Goal: Task Accomplishment & Management: Manage account settings

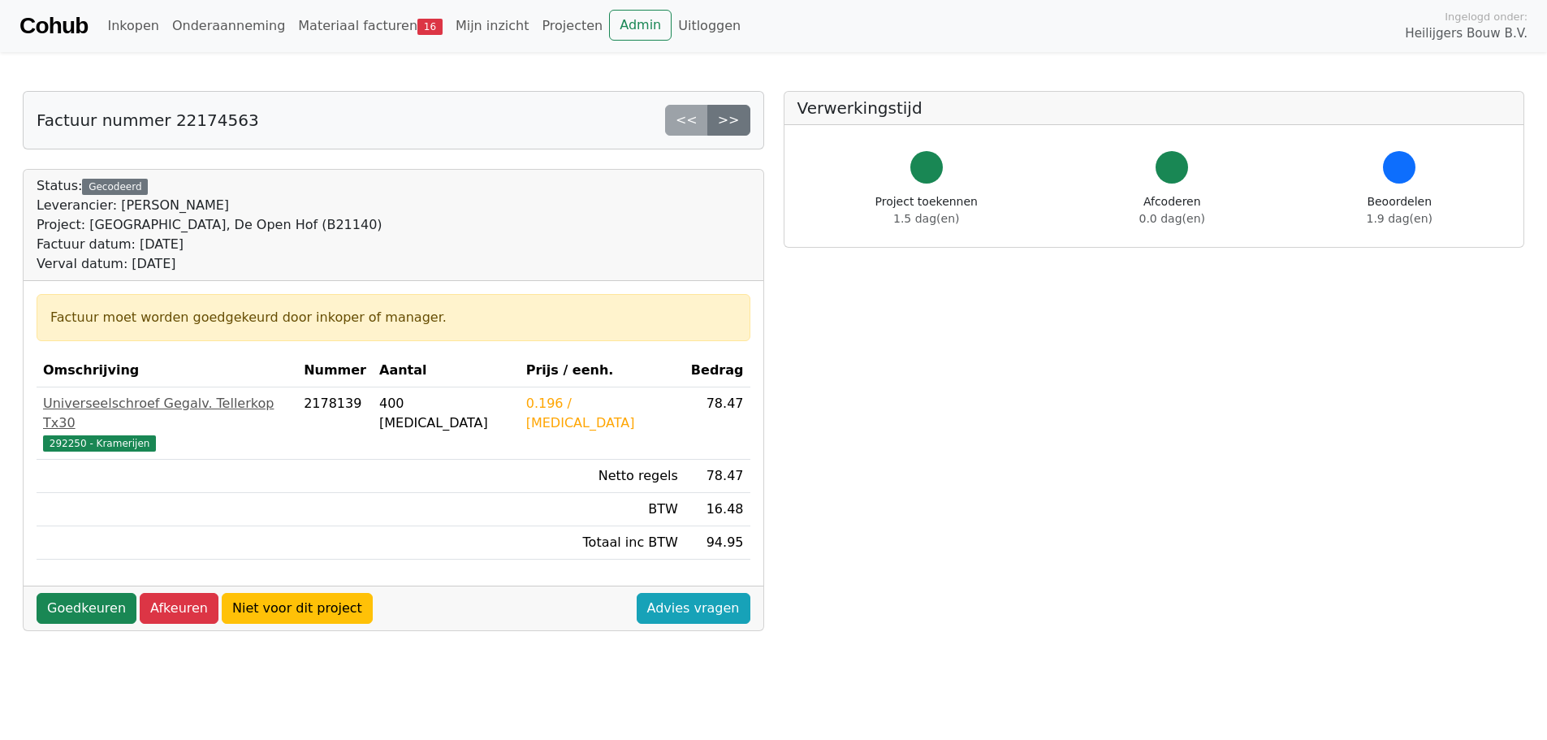
click at [763, 482] on div "Status: Gecodeerd Leverancier: Isero Project: Amsterdam, De Open Hof (B21140) F…" at bounding box center [393, 400] width 741 height 462
click at [91, 595] on link "Goedkeuren" at bounding box center [87, 608] width 100 height 31
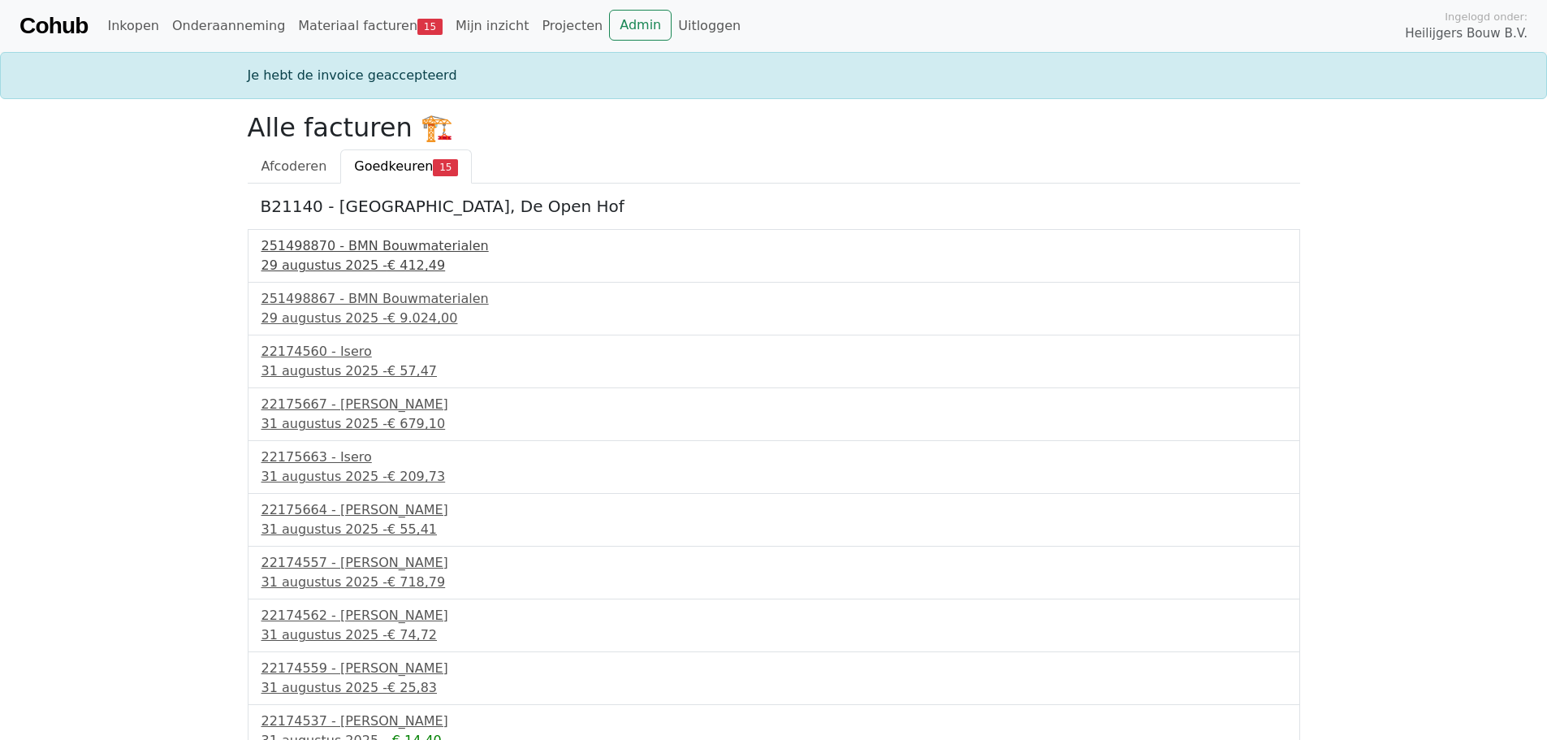
click at [359, 253] on div "251498870 - BMN Bouwmaterialen" at bounding box center [773, 245] width 1025 height 19
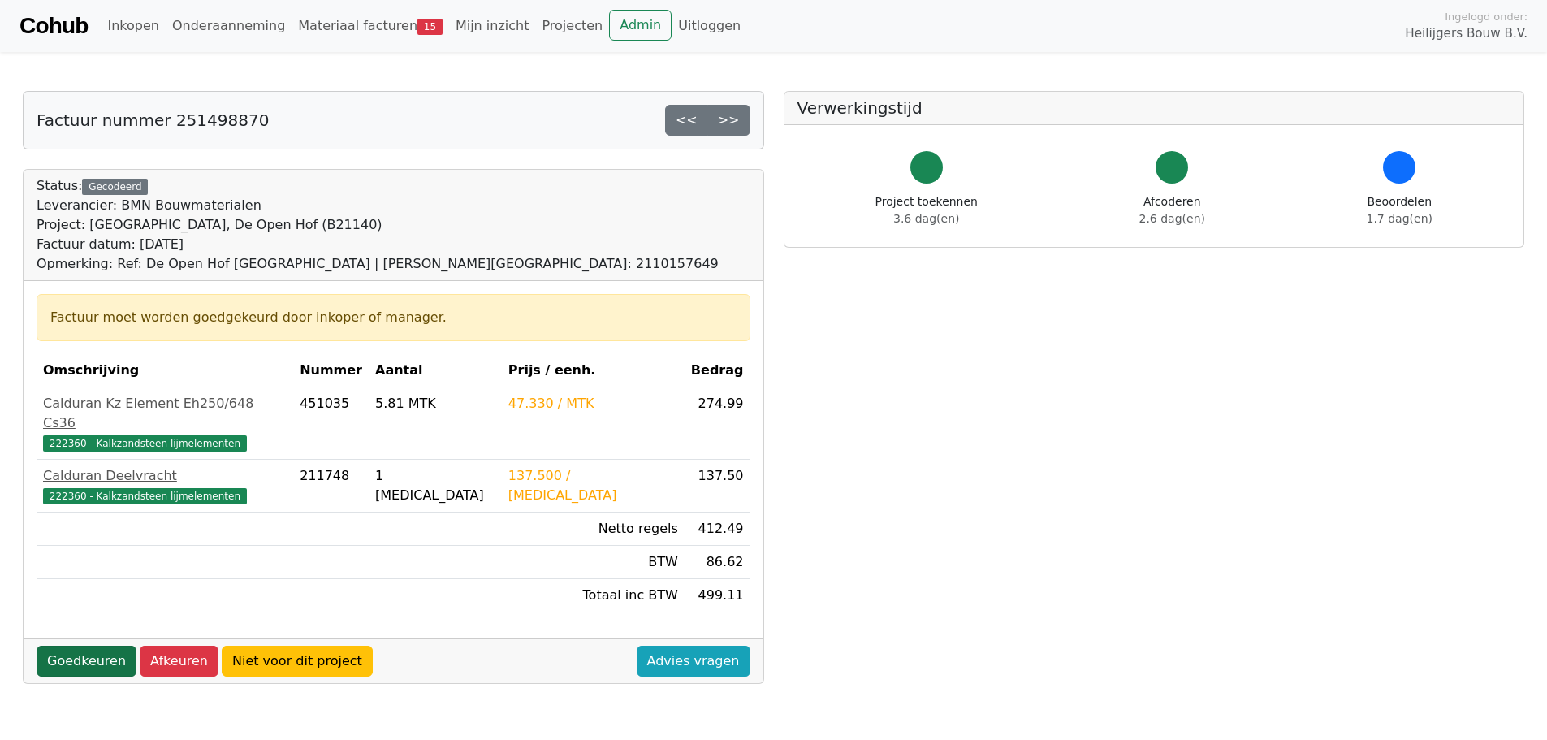
click at [73, 646] on link "Goedkeuren" at bounding box center [87, 661] width 100 height 31
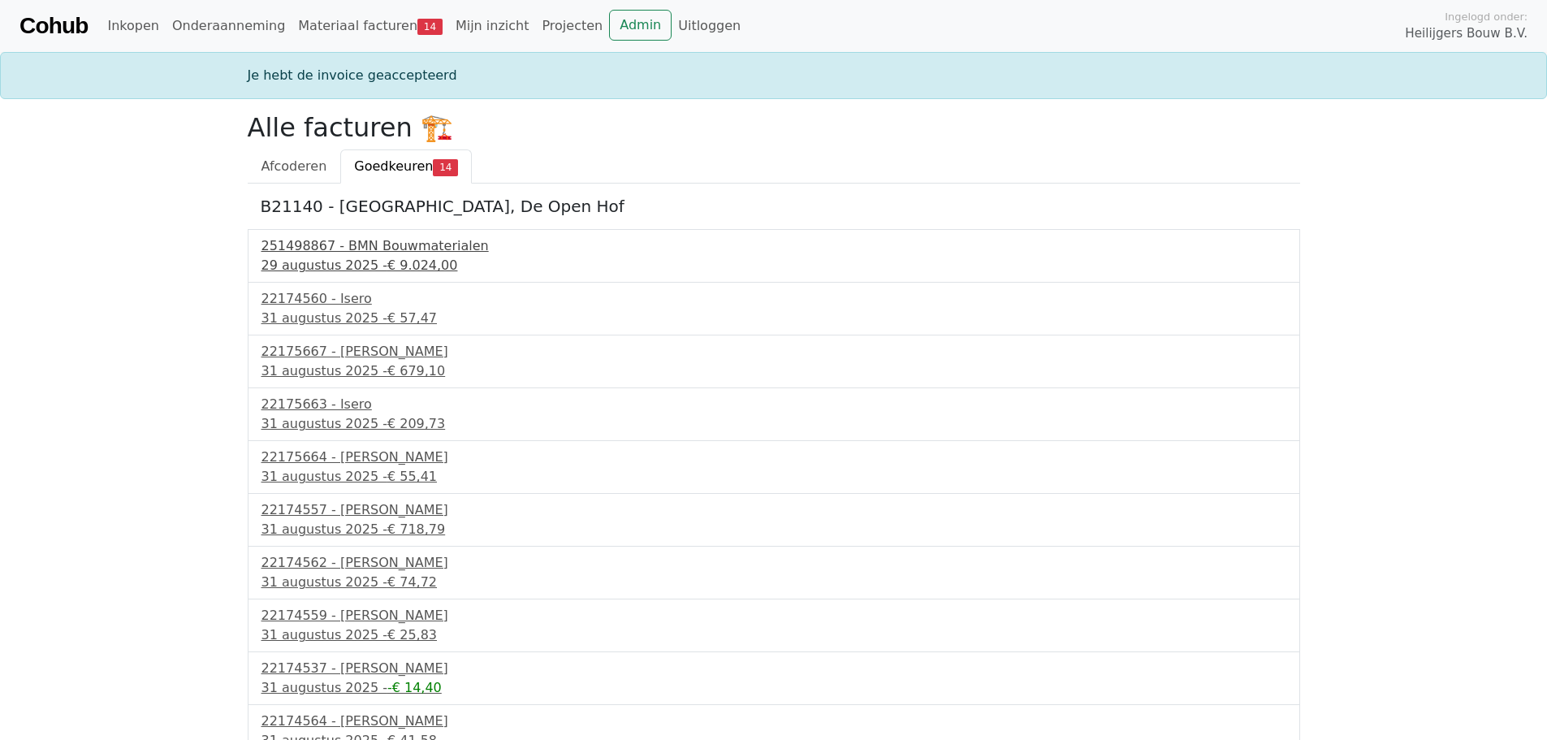
click at [314, 247] on div "251498867 - BMN Bouwmaterialen" at bounding box center [773, 245] width 1025 height 19
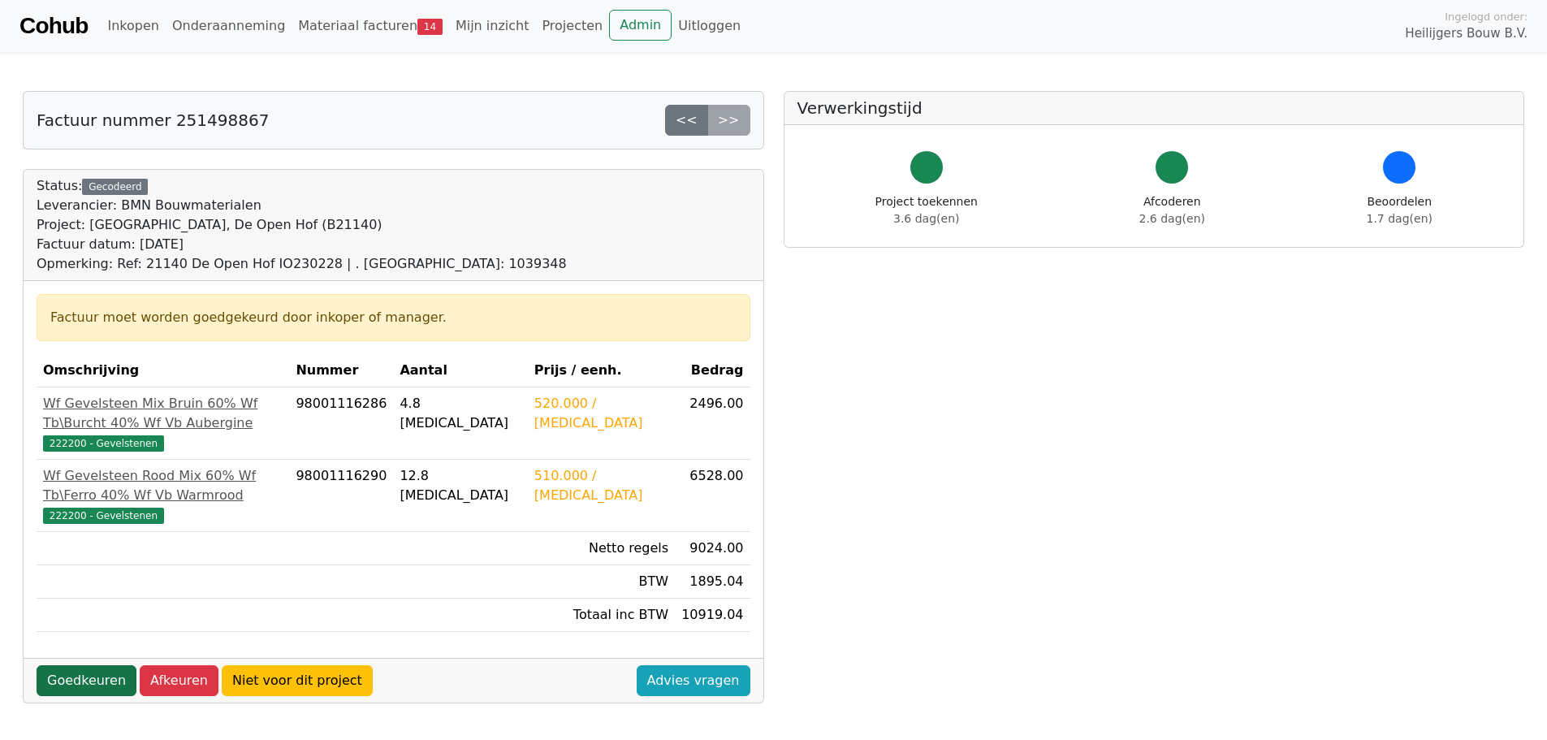
click at [80, 665] on link "Goedkeuren" at bounding box center [87, 680] width 100 height 31
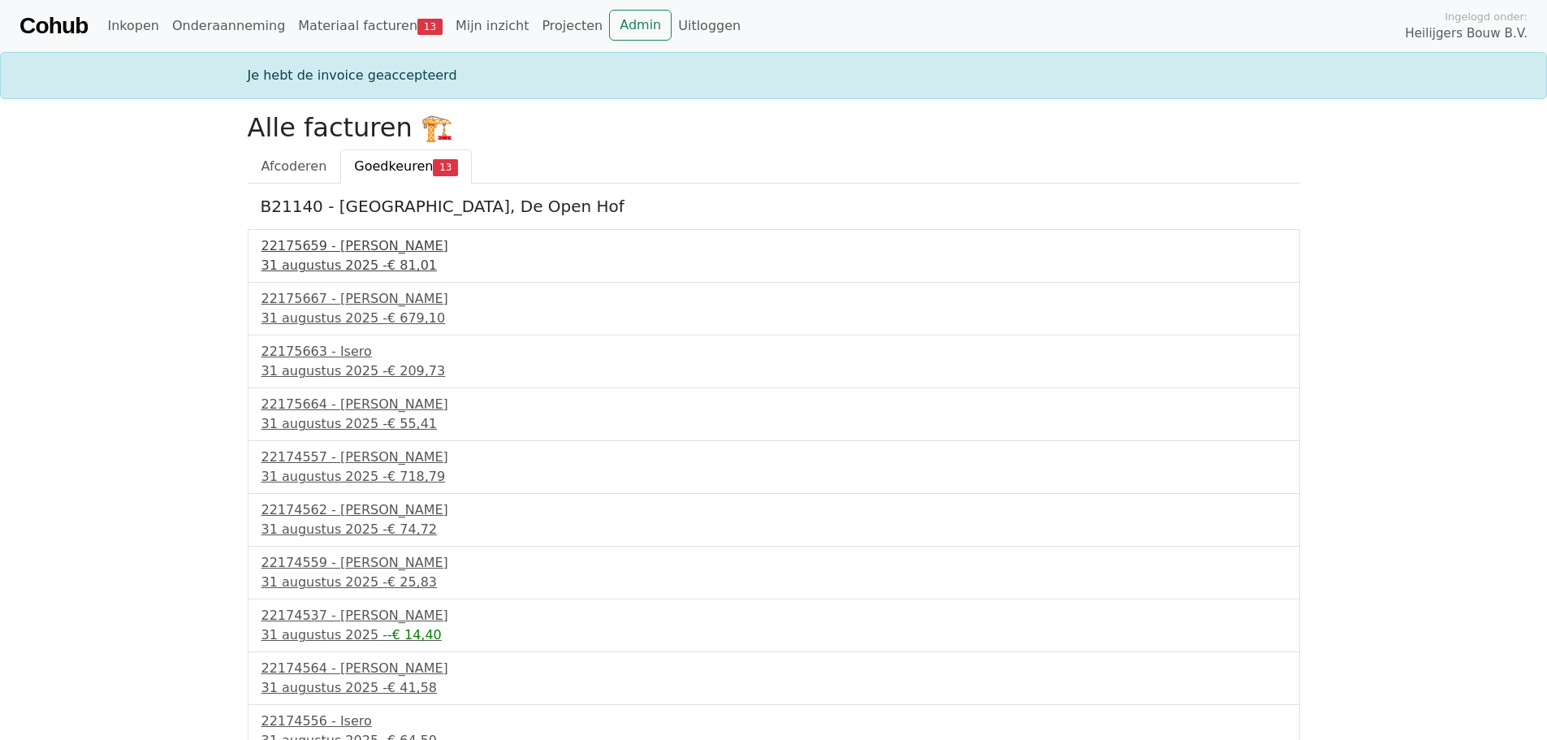
click at [305, 257] on div "31 augustus 2025 - € 81,01" at bounding box center [773, 265] width 1025 height 19
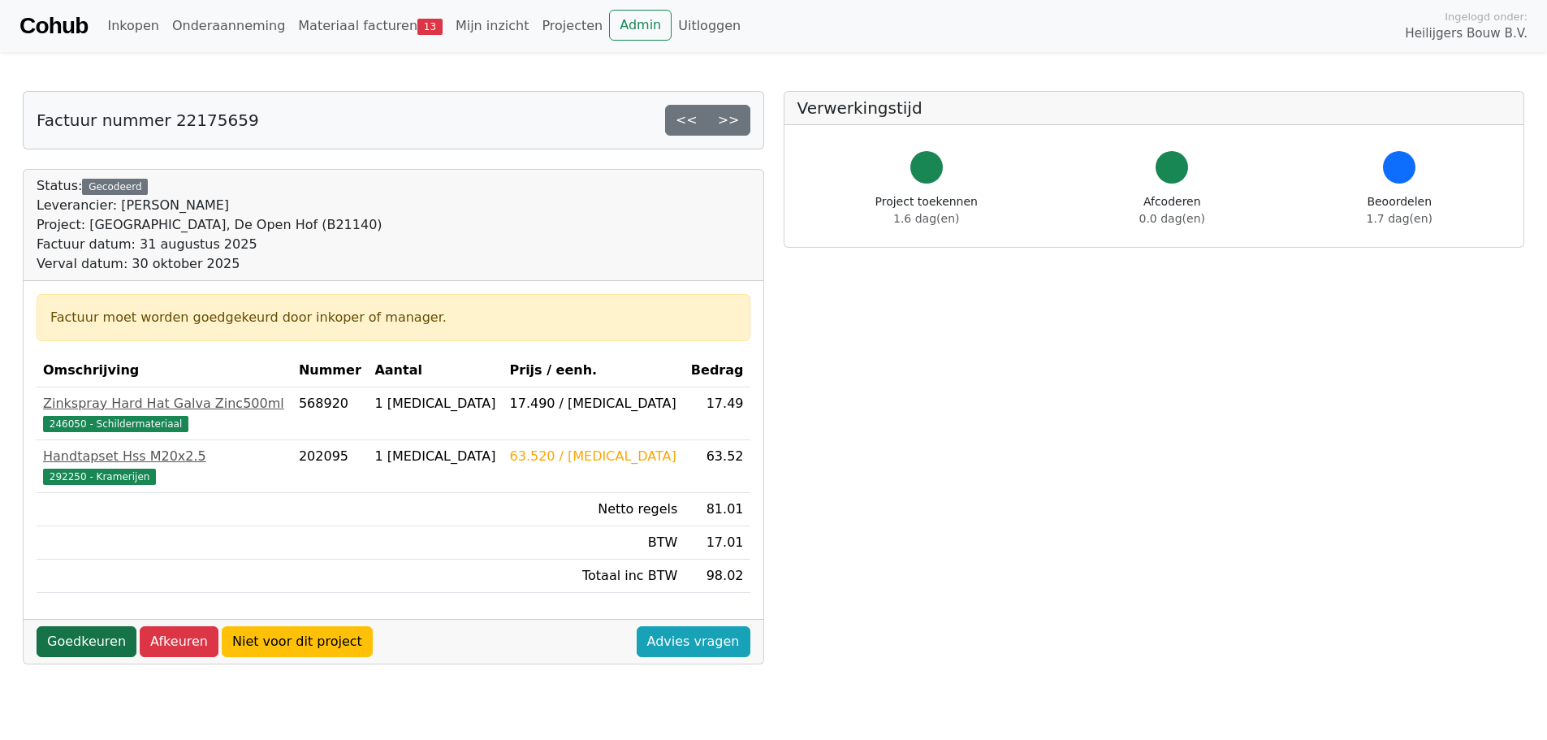
click at [93, 643] on link "Goedkeuren" at bounding box center [87, 641] width 100 height 31
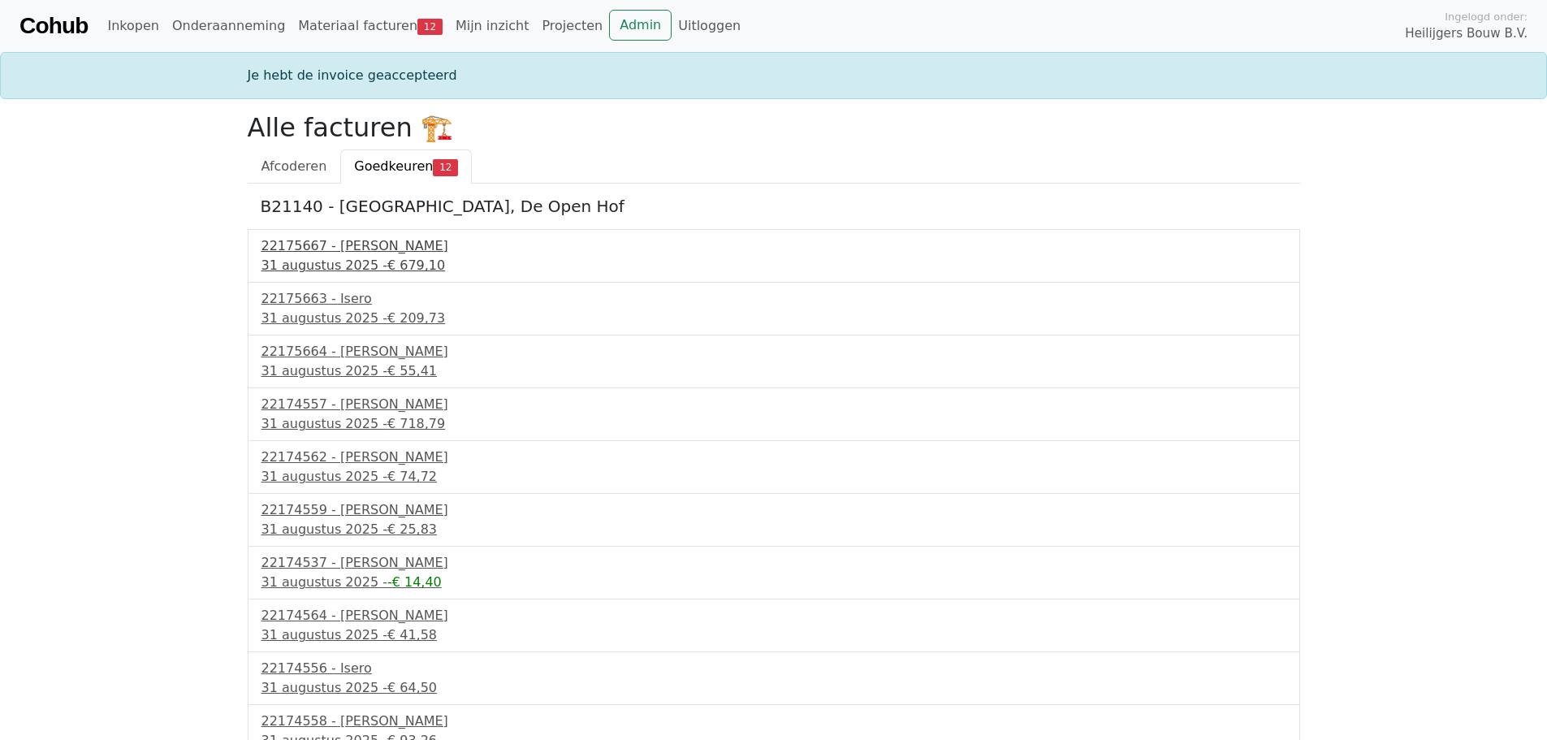
click at [315, 257] on div "31 augustus 2025 - € 679,10" at bounding box center [773, 265] width 1025 height 19
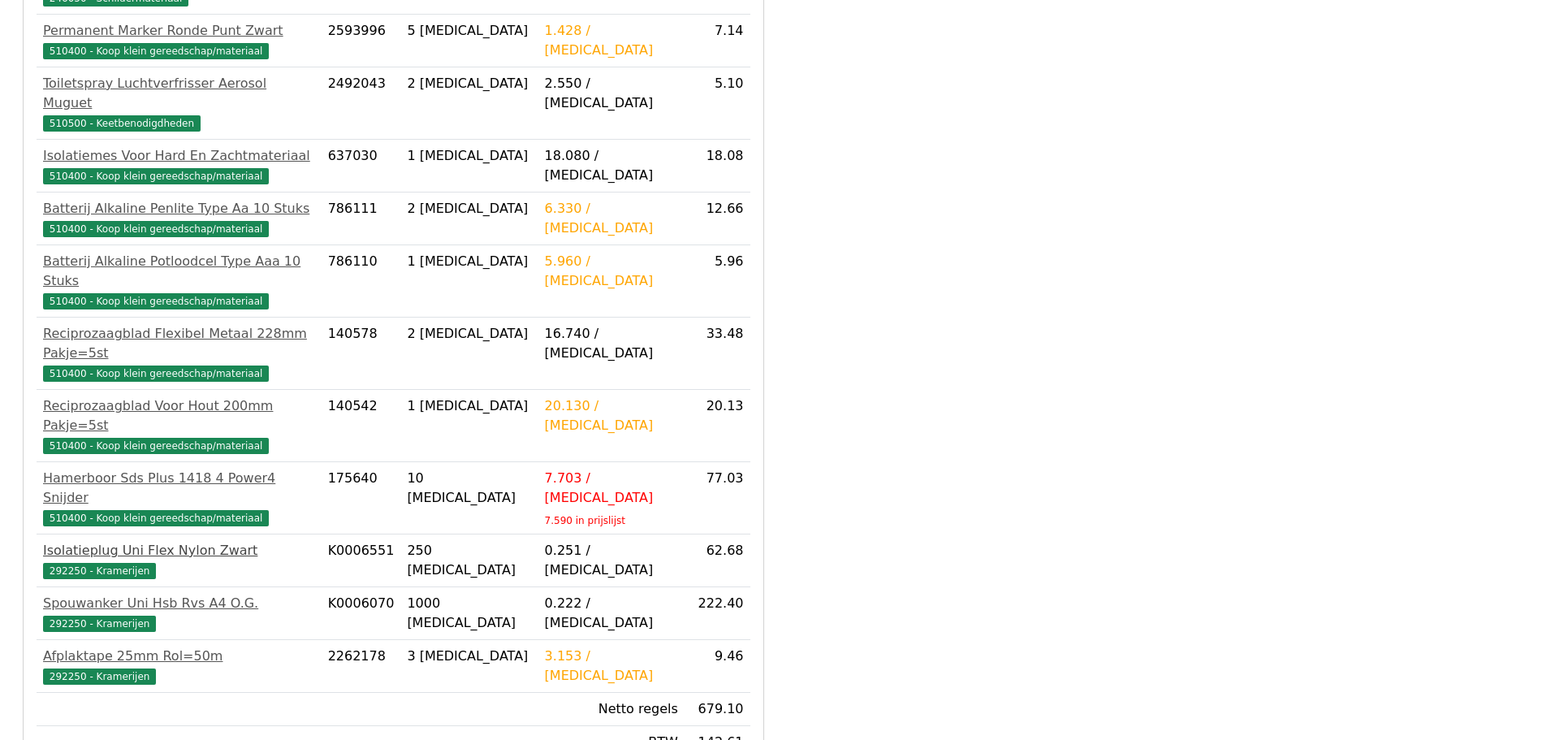
scroll to position [564, 0]
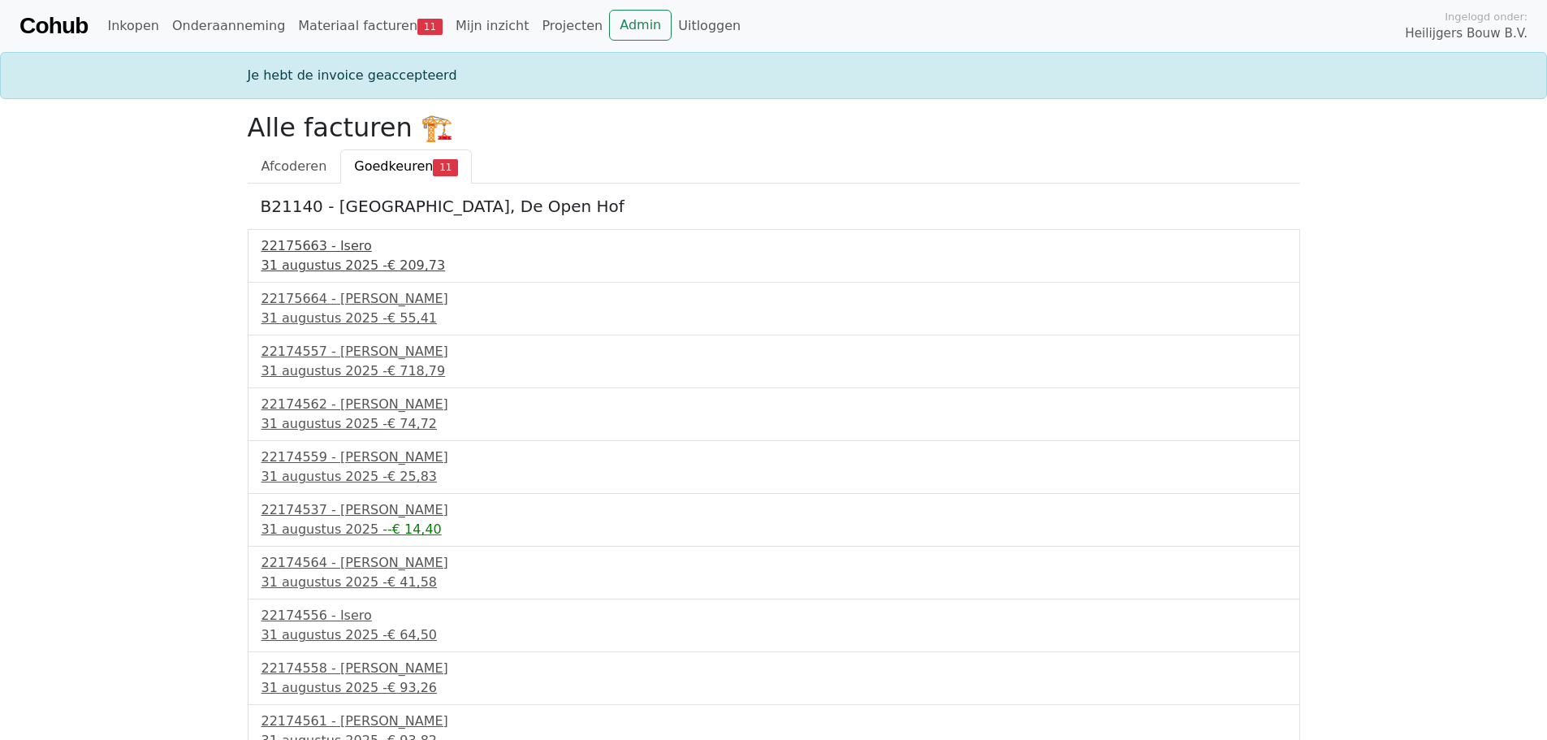
click at [317, 245] on div "22175663 - Isero" at bounding box center [773, 245] width 1025 height 19
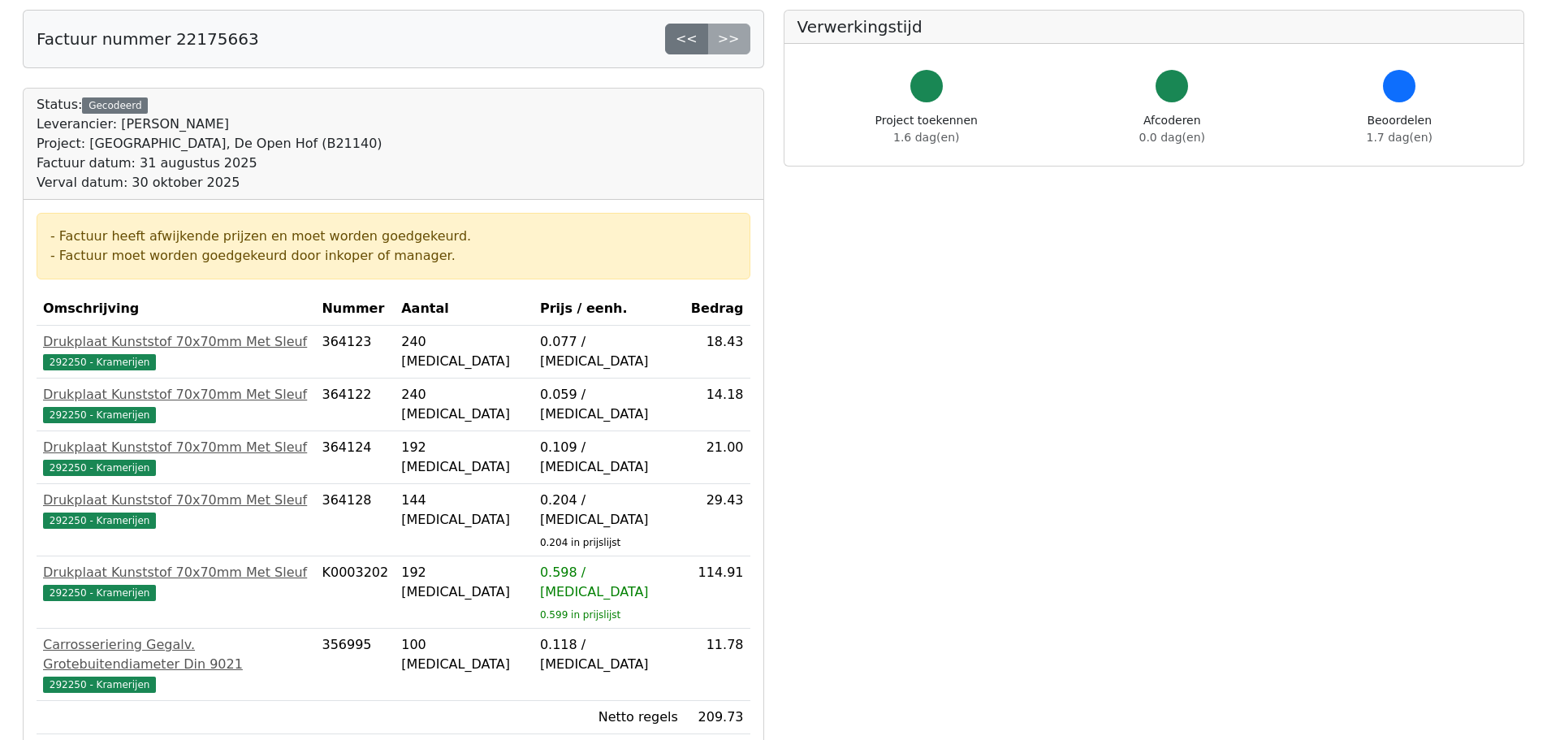
scroll to position [162, 0]
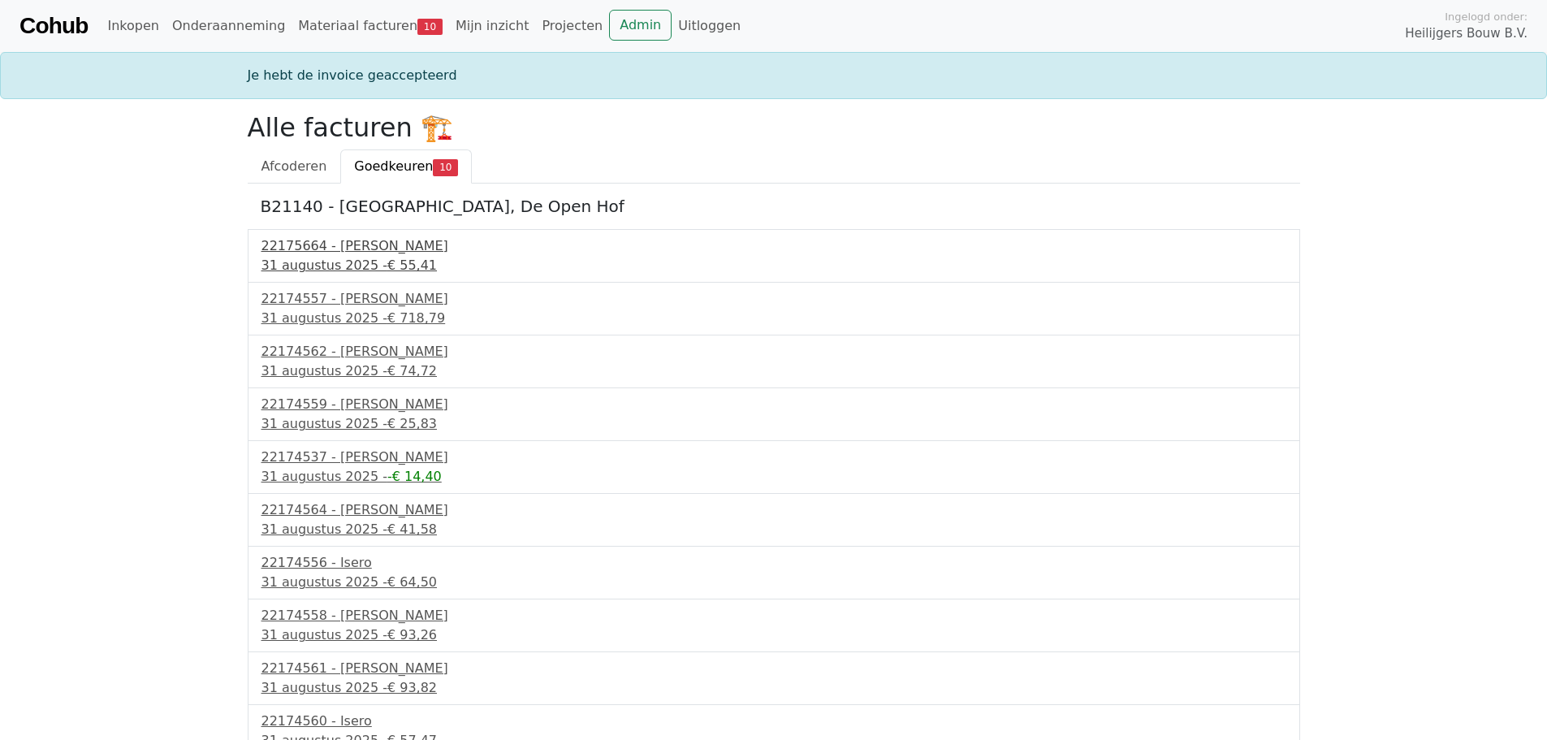
click at [310, 256] on div "31 augustus 2025 - € 55,41" at bounding box center [773, 265] width 1025 height 19
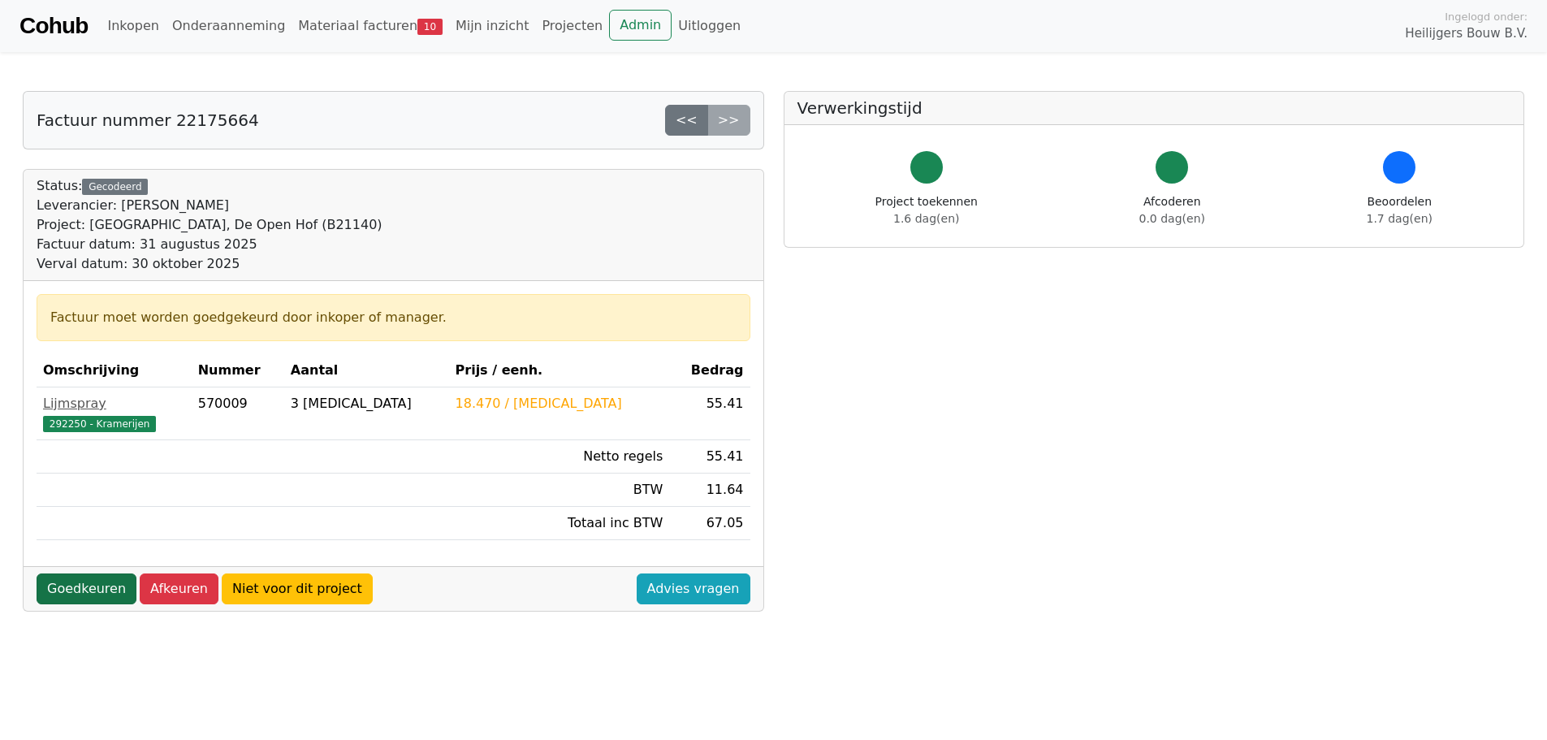
click at [82, 594] on link "Goedkeuren" at bounding box center [87, 588] width 100 height 31
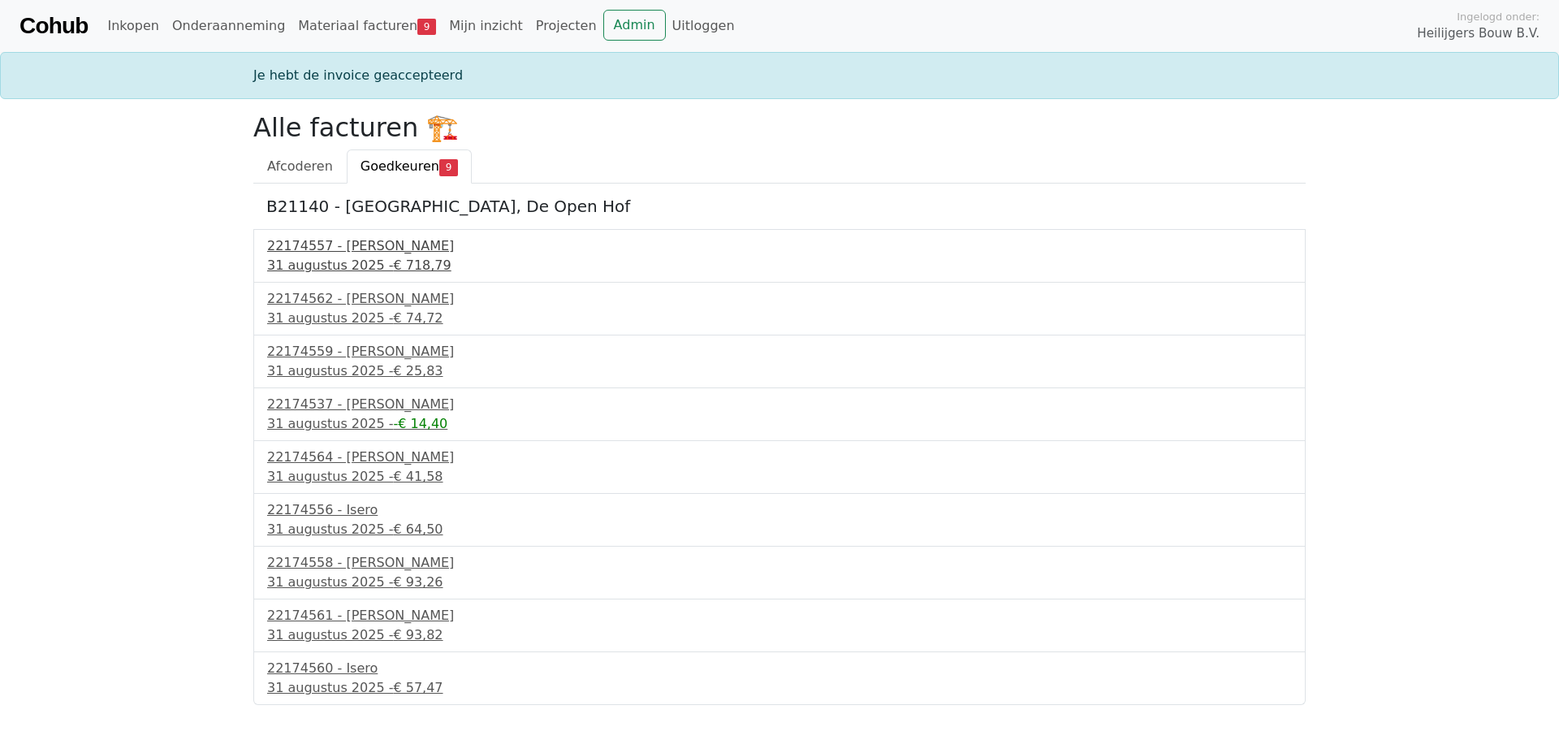
click at [305, 257] on div "31 augustus 2025 - € 718,79" at bounding box center [779, 265] width 1025 height 19
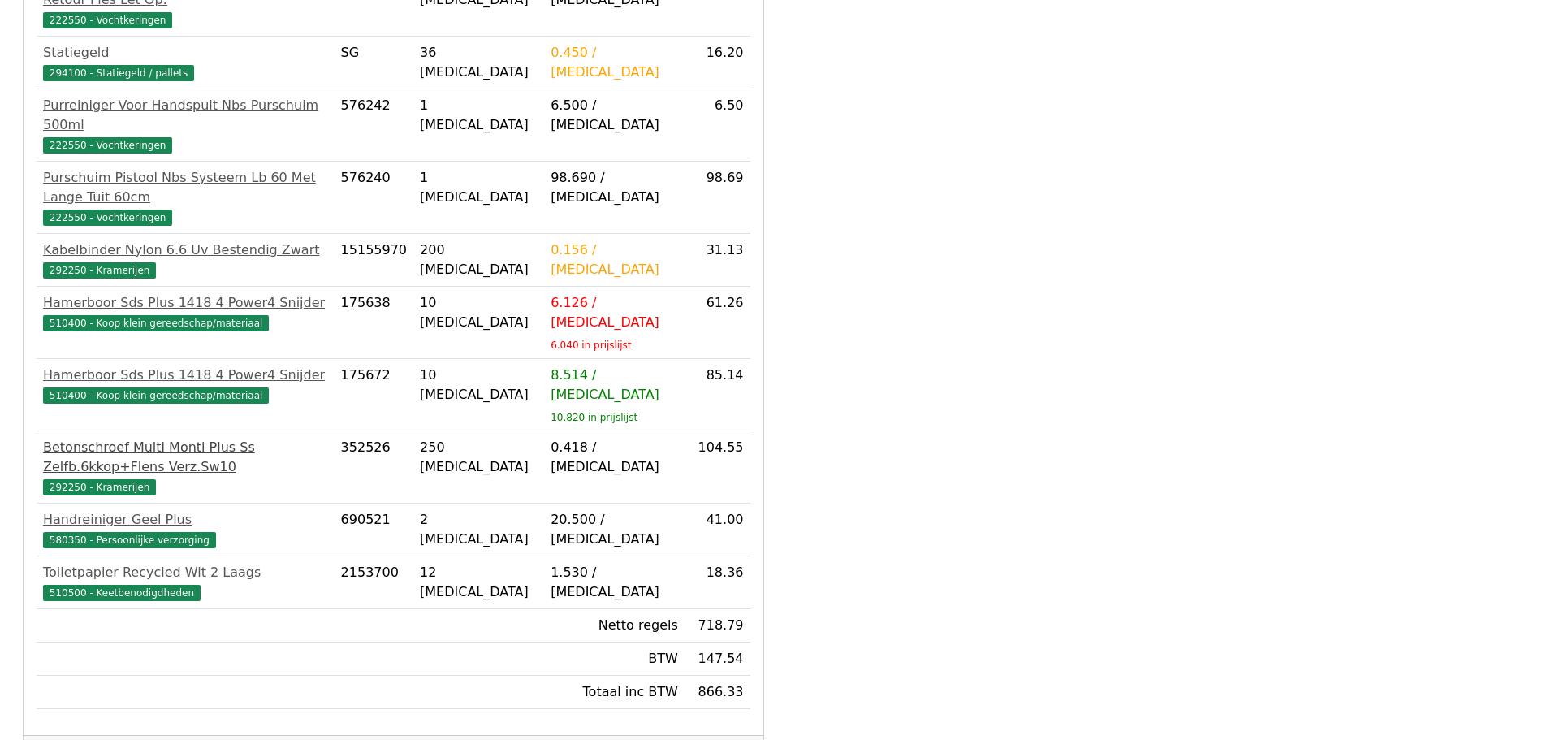
scroll to position [464, 0]
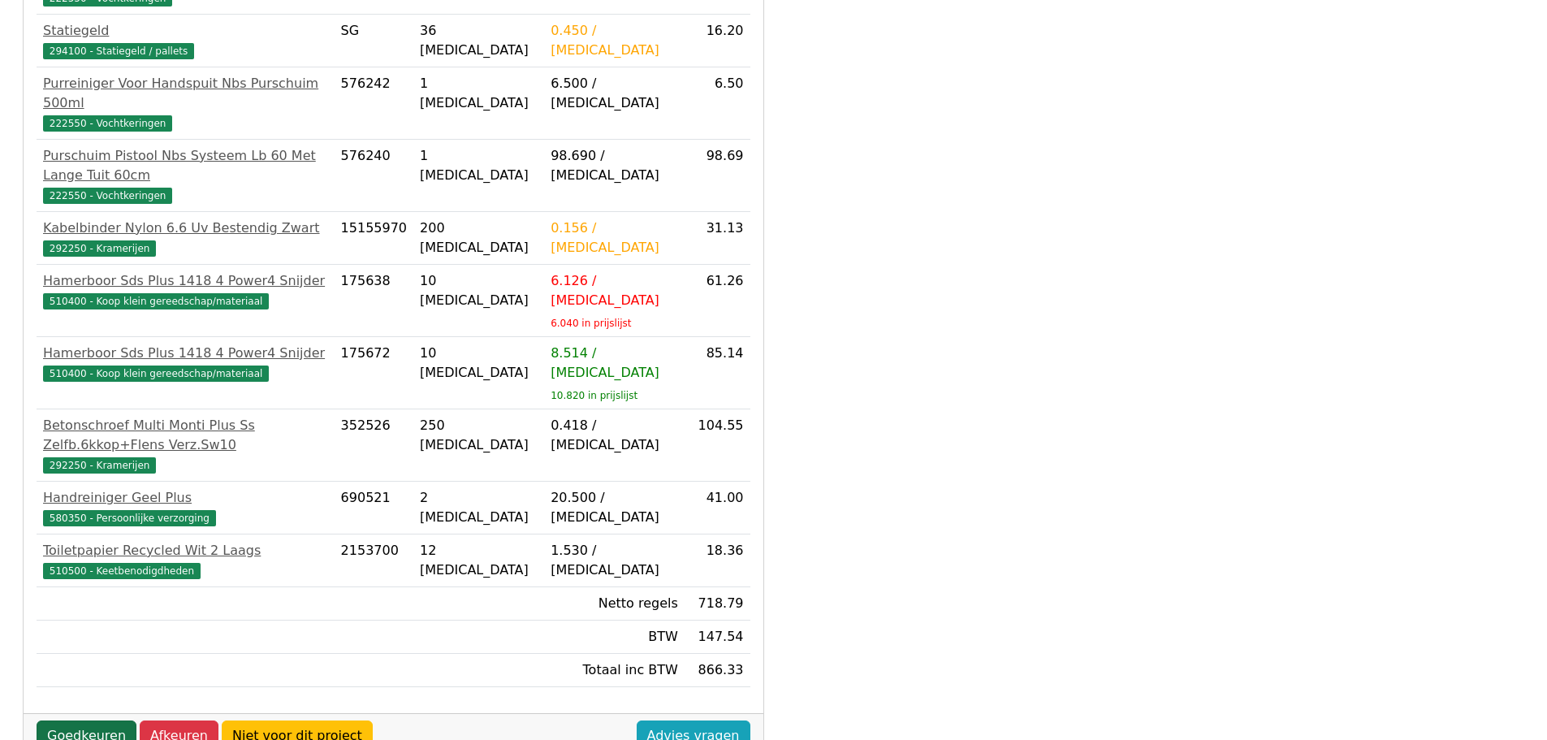
click at [84, 720] on link "Goedkeuren" at bounding box center [87, 735] width 100 height 31
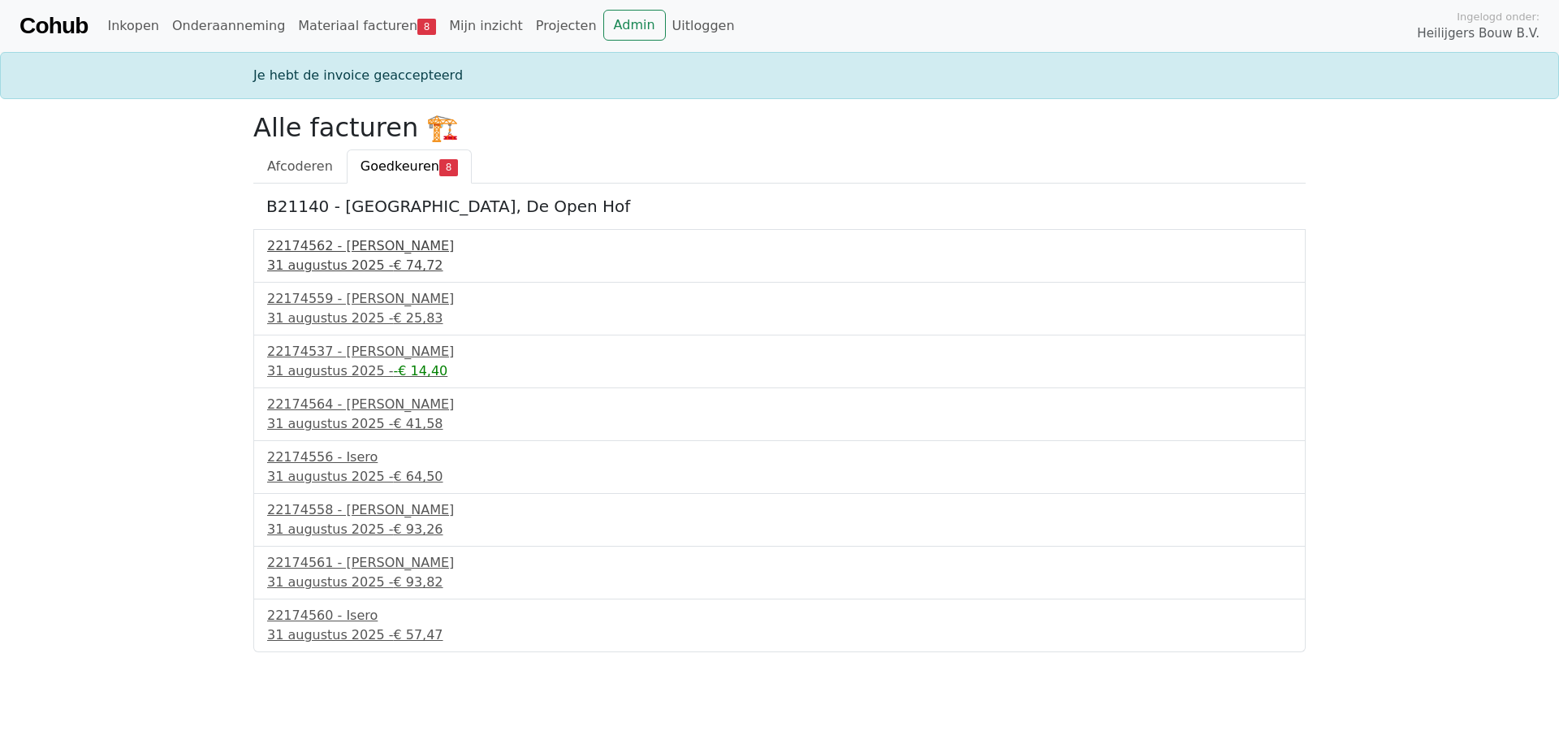
click at [341, 241] on div "22174562 - Isero" at bounding box center [779, 245] width 1025 height 19
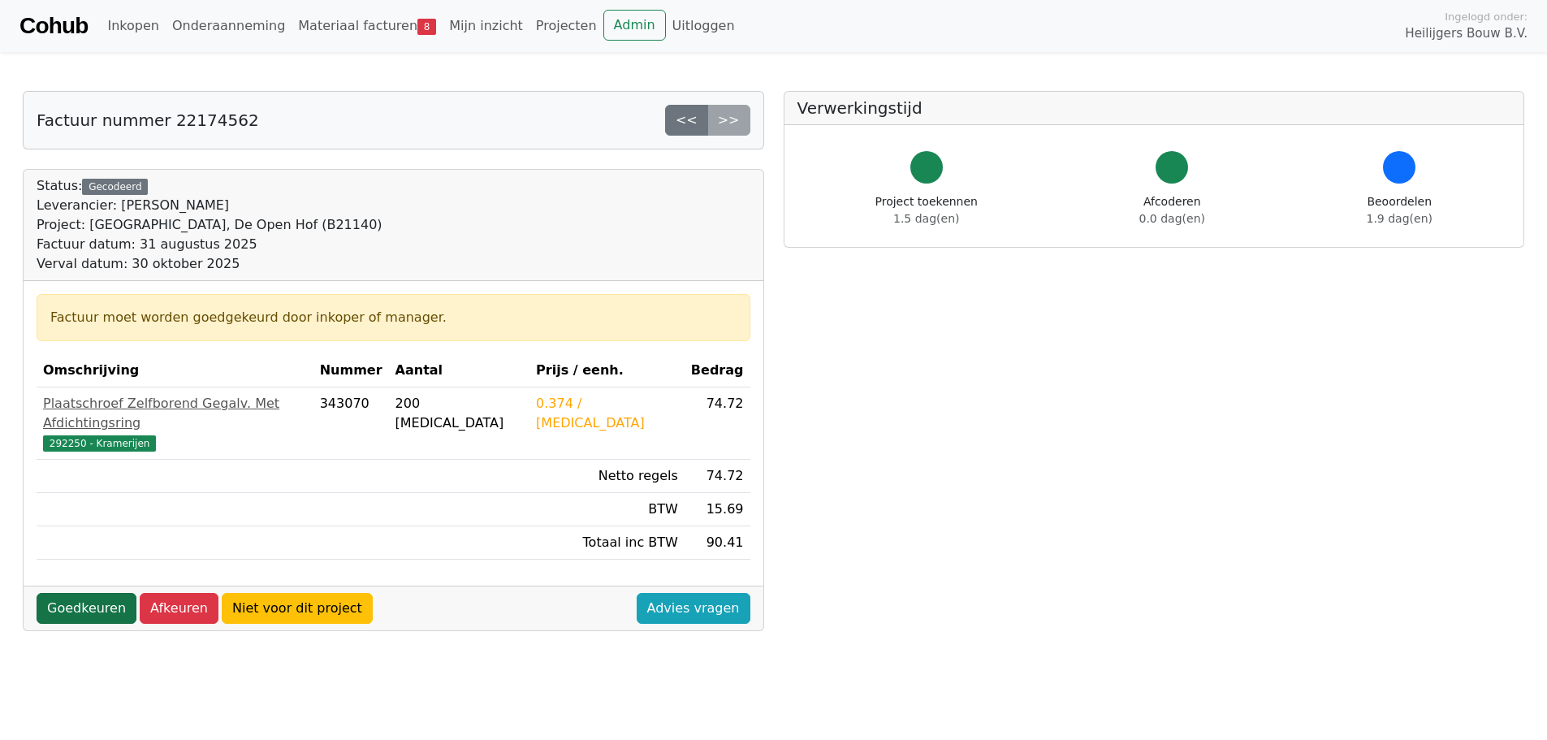
click at [88, 593] on link "Goedkeuren" at bounding box center [87, 608] width 100 height 31
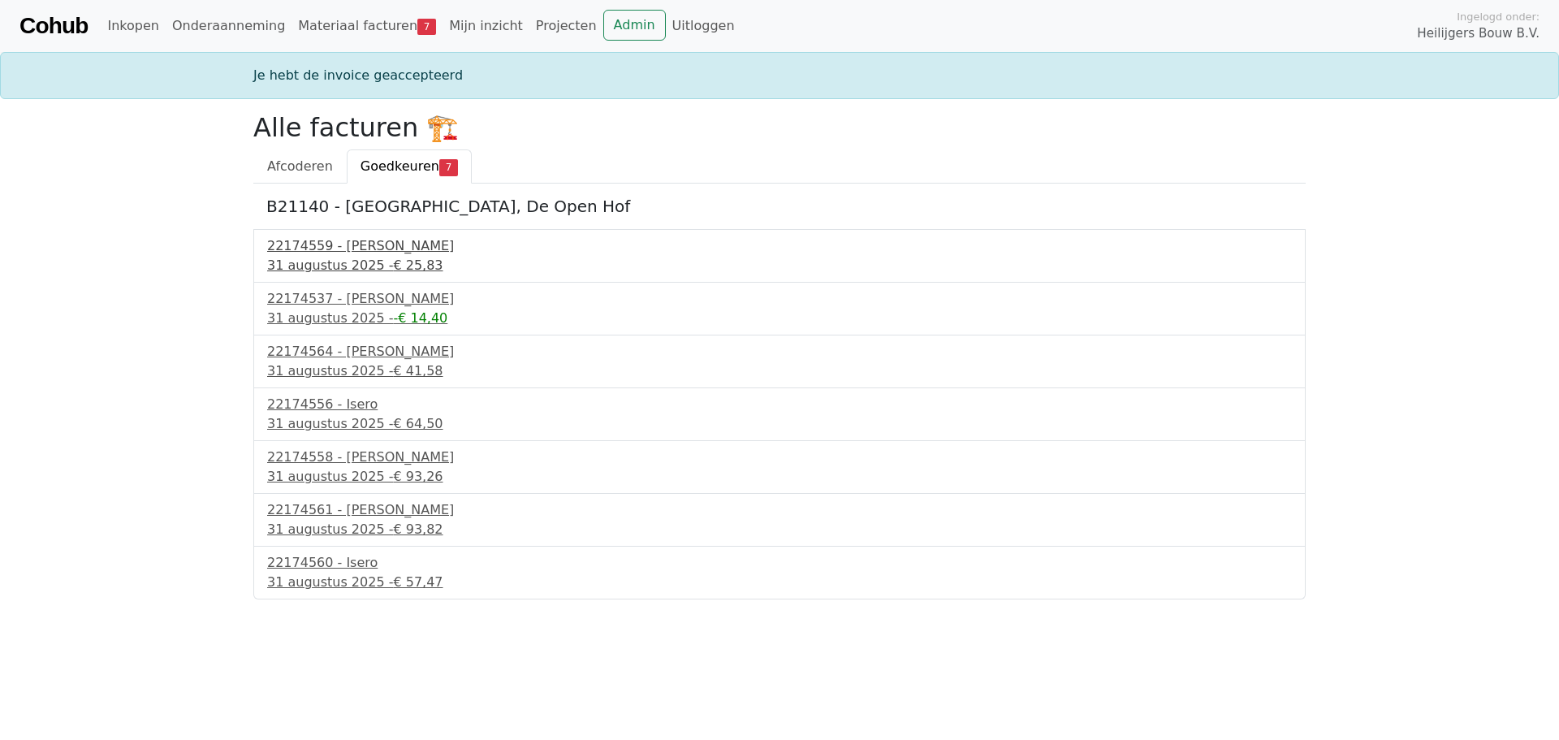
click at [339, 253] on div "22174559 - Isero" at bounding box center [779, 245] width 1025 height 19
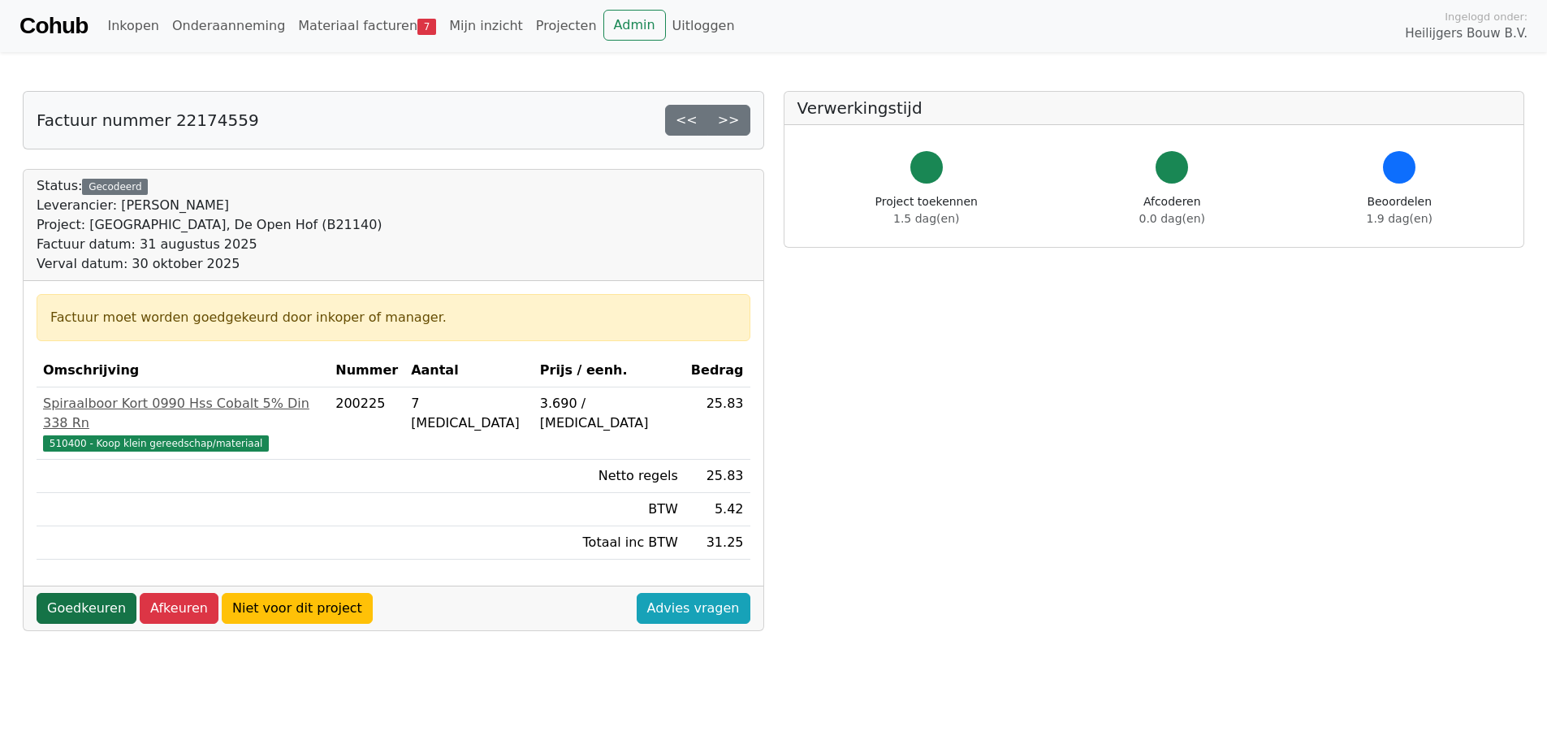
click at [80, 593] on link "Goedkeuren" at bounding box center [87, 608] width 100 height 31
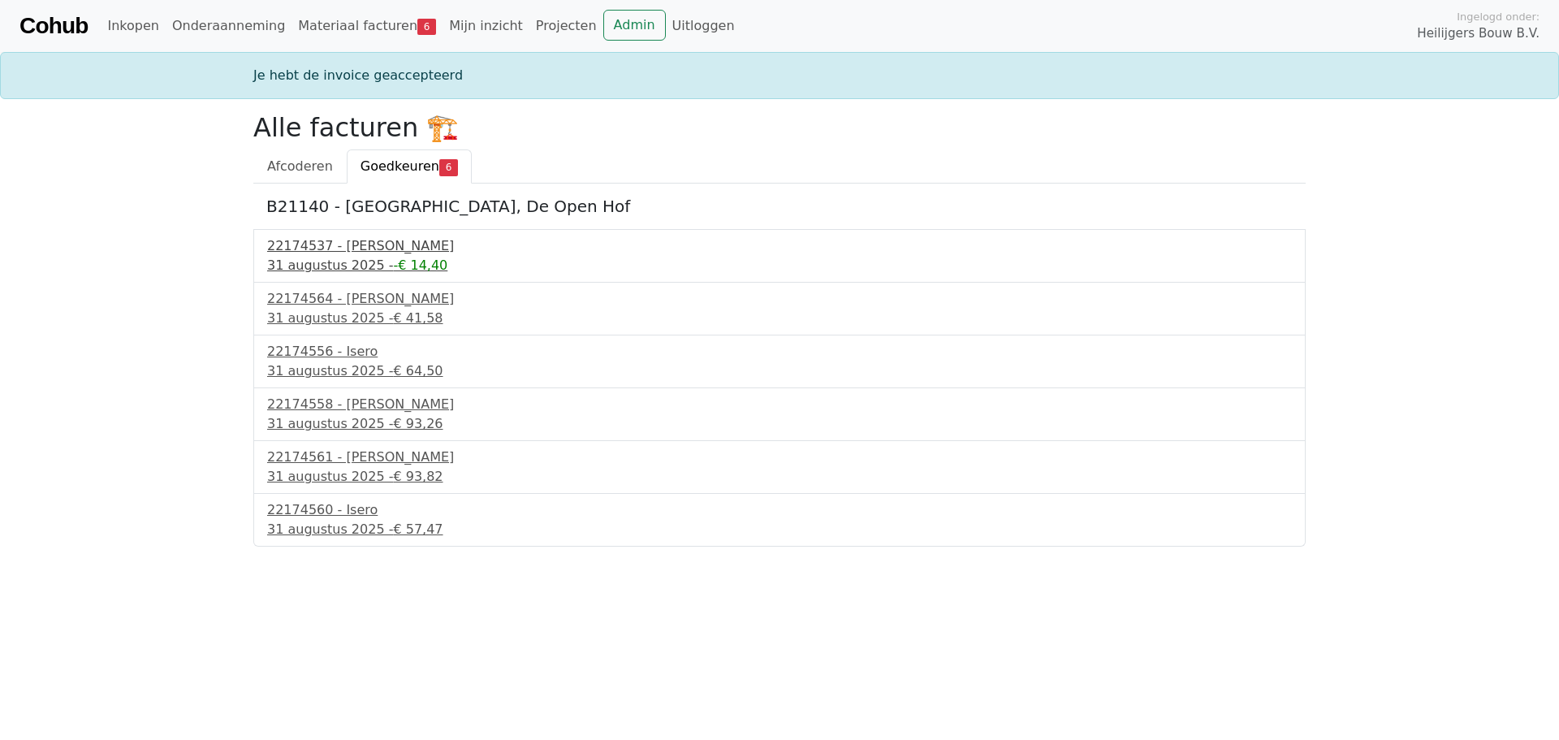
click at [310, 244] on div "22174537 - Isero" at bounding box center [779, 245] width 1025 height 19
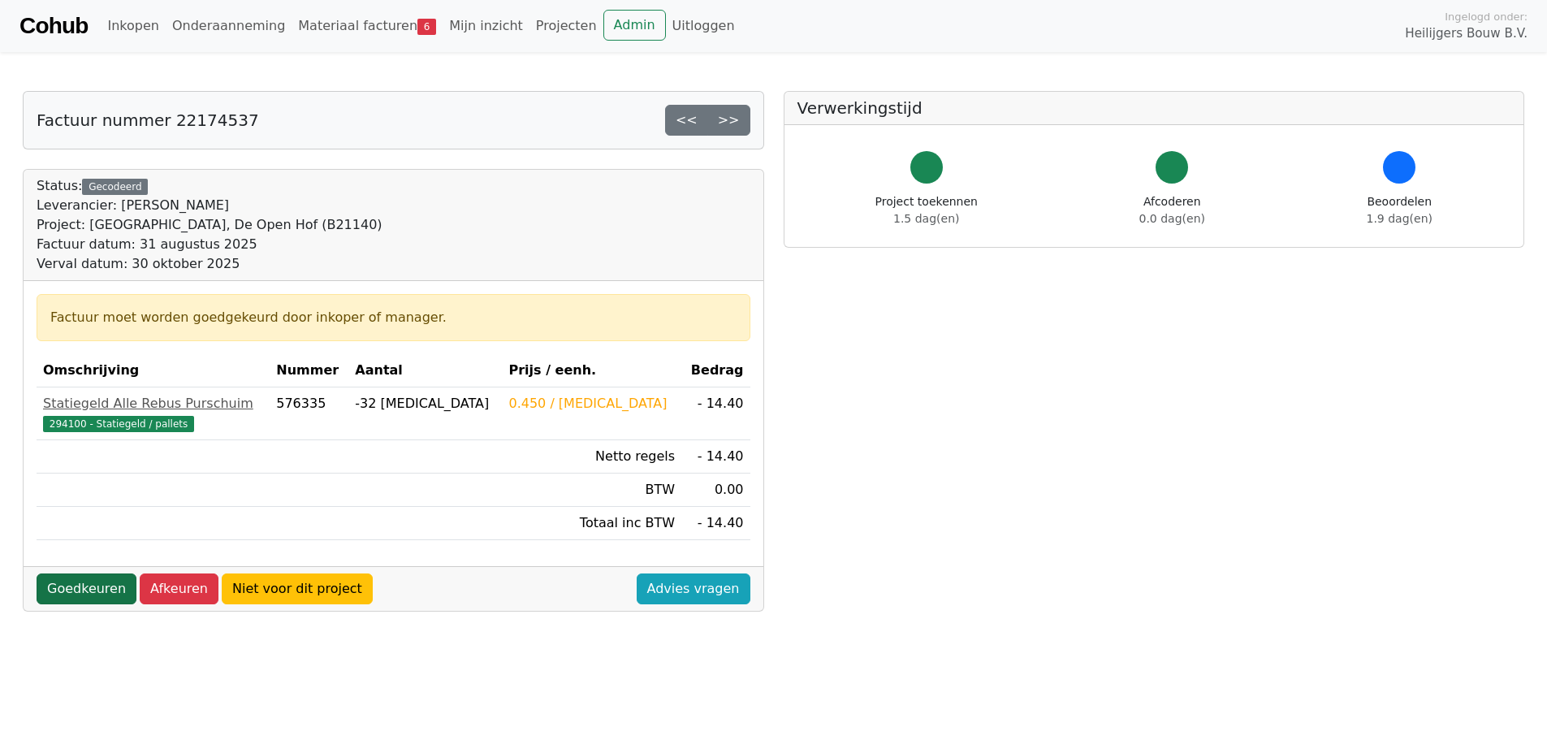
click at [71, 589] on link "Goedkeuren" at bounding box center [87, 588] width 100 height 31
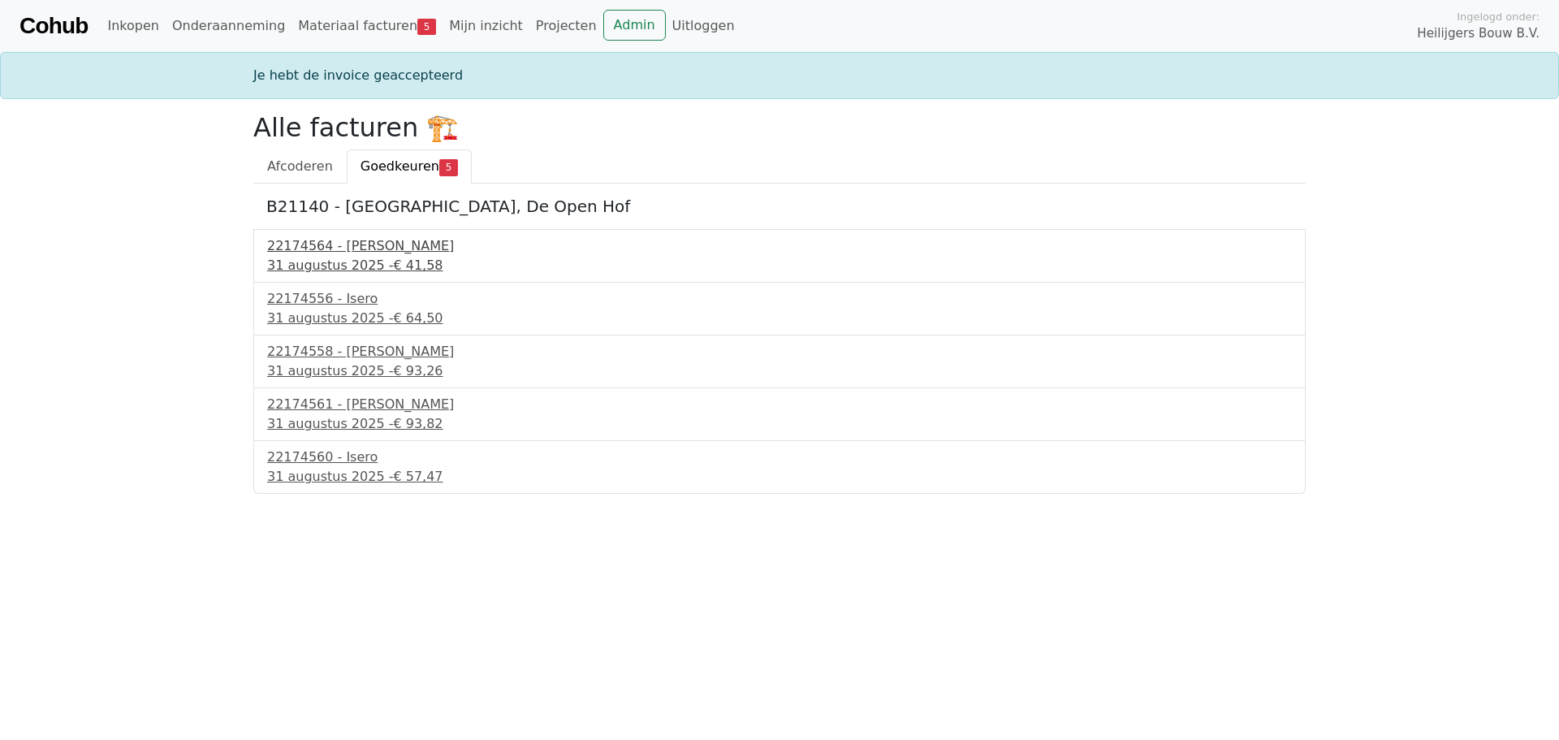
click at [339, 247] on div "22174564 - [PERSON_NAME]" at bounding box center [779, 245] width 1025 height 19
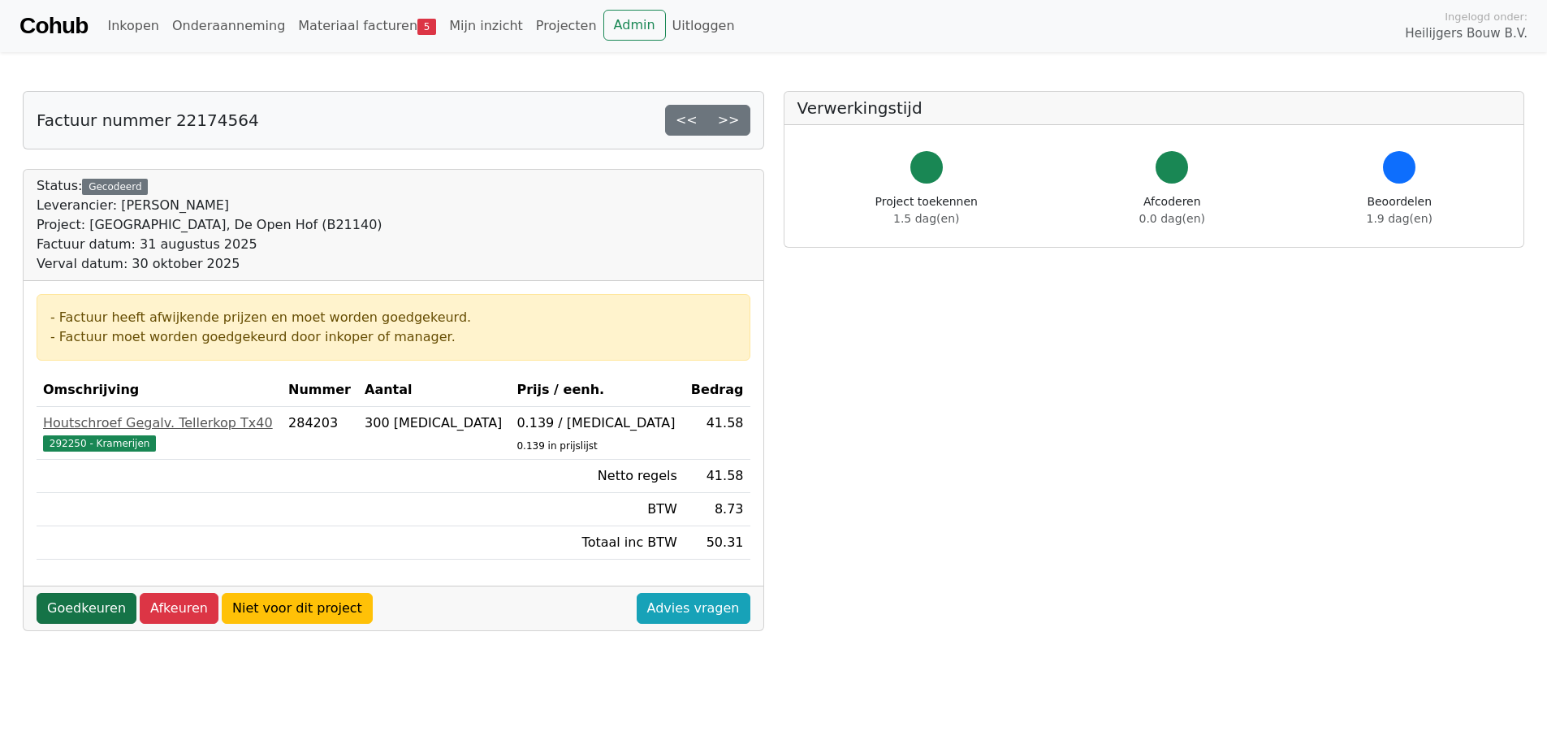
click at [76, 617] on link "Goedkeuren" at bounding box center [87, 608] width 100 height 31
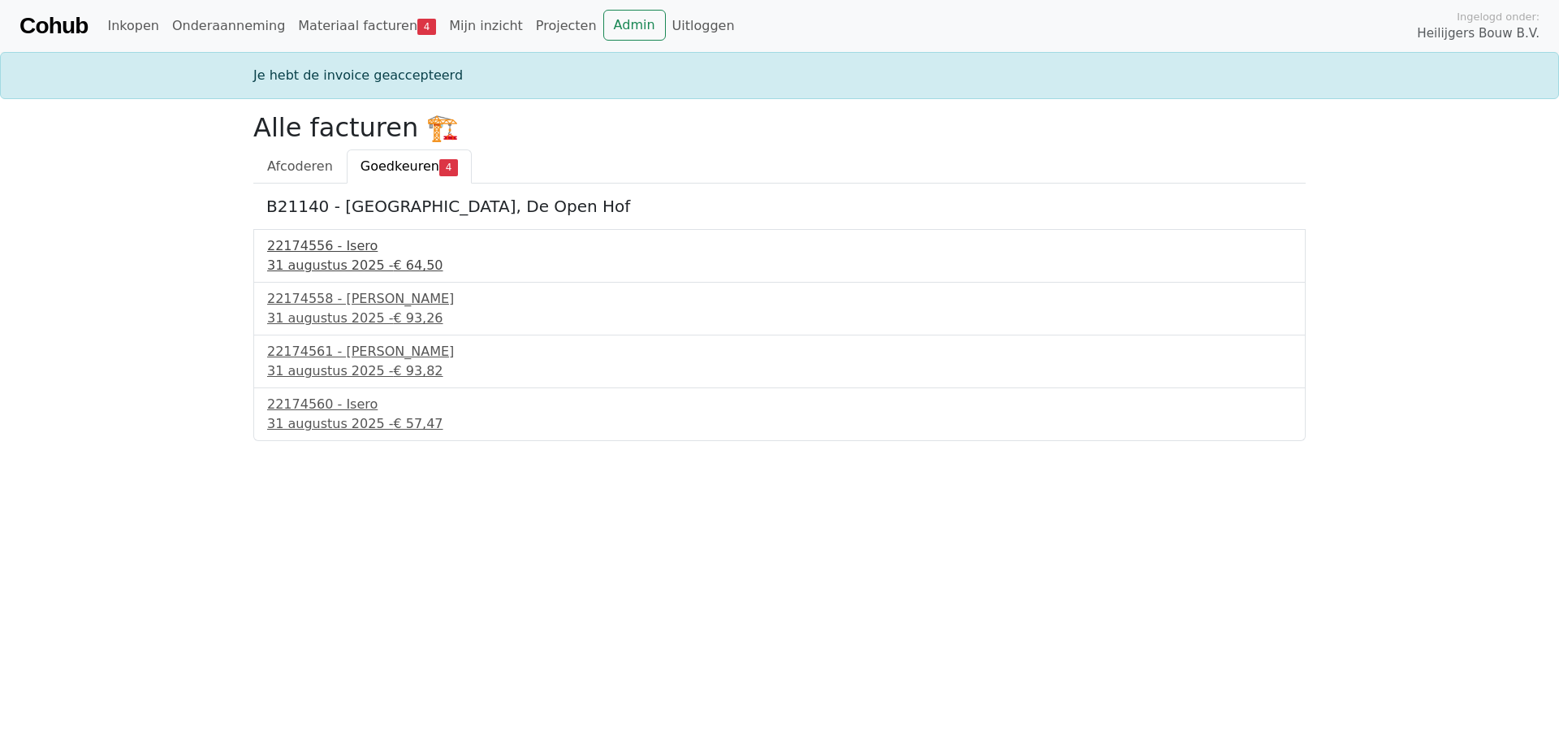
click at [314, 257] on div "31 augustus 2025 - € 64,50" at bounding box center [779, 265] width 1025 height 19
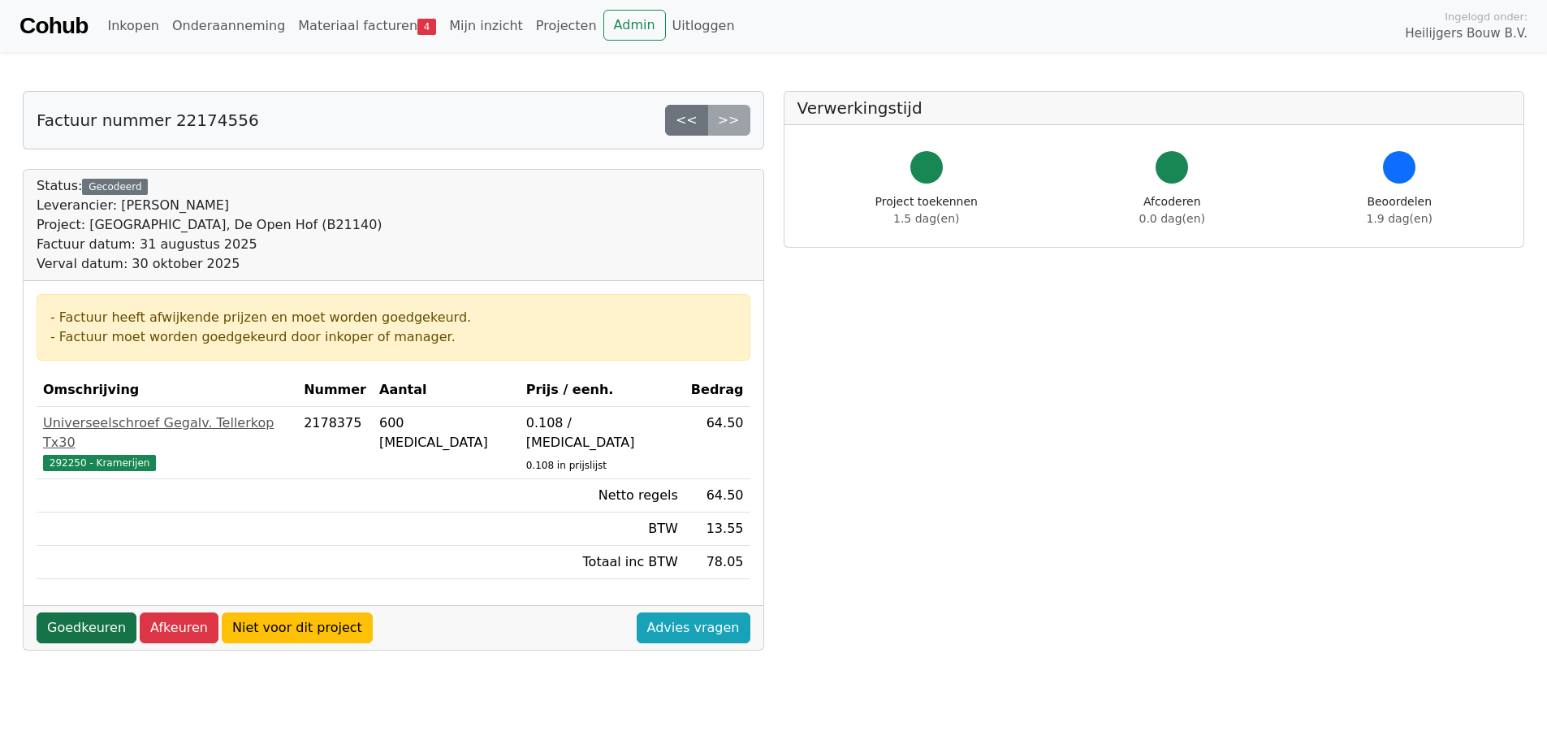
click at [66, 612] on link "Goedkeuren" at bounding box center [87, 627] width 100 height 31
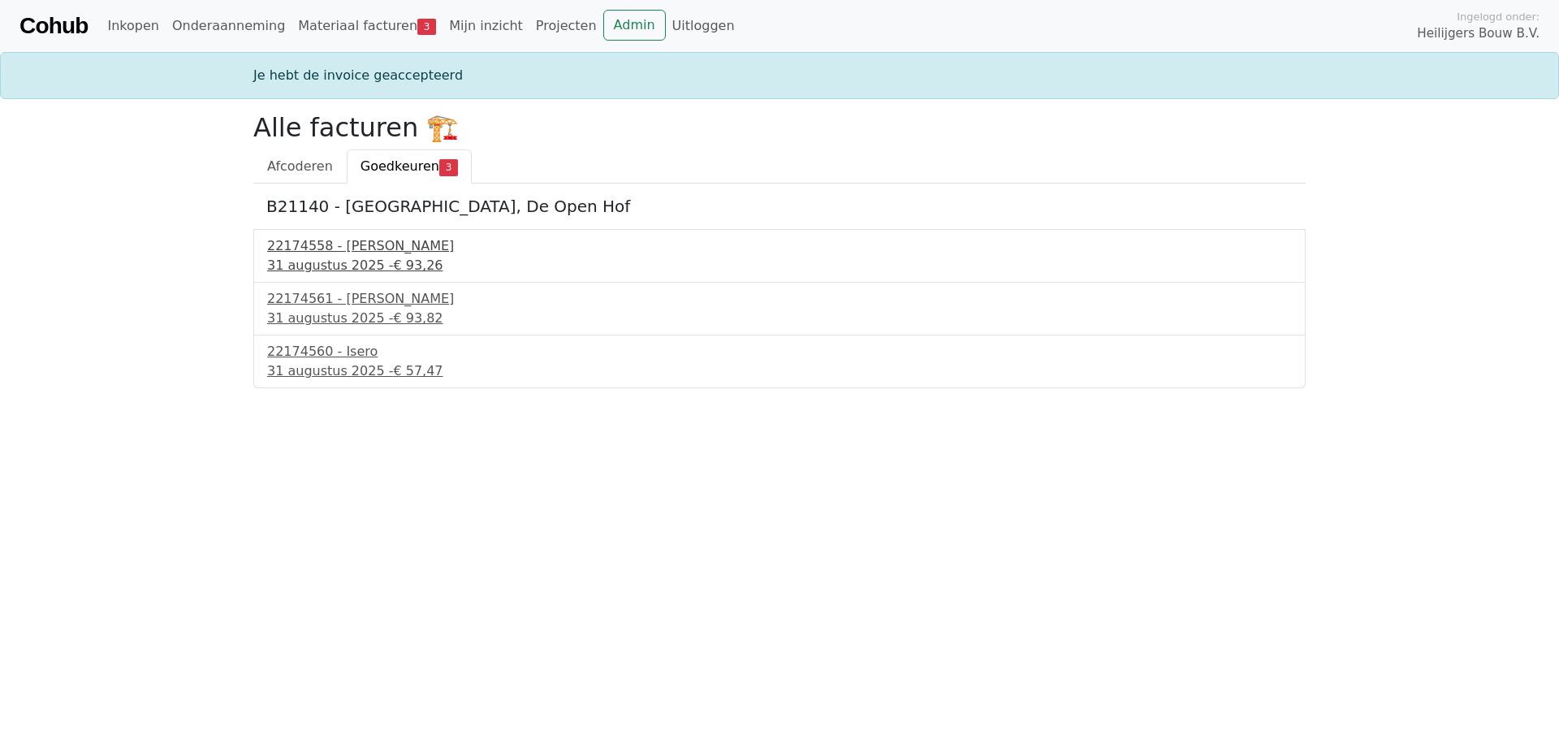
click at [327, 259] on div "31 augustus 2025 - € 93,26" at bounding box center [779, 265] width 1025 height 19
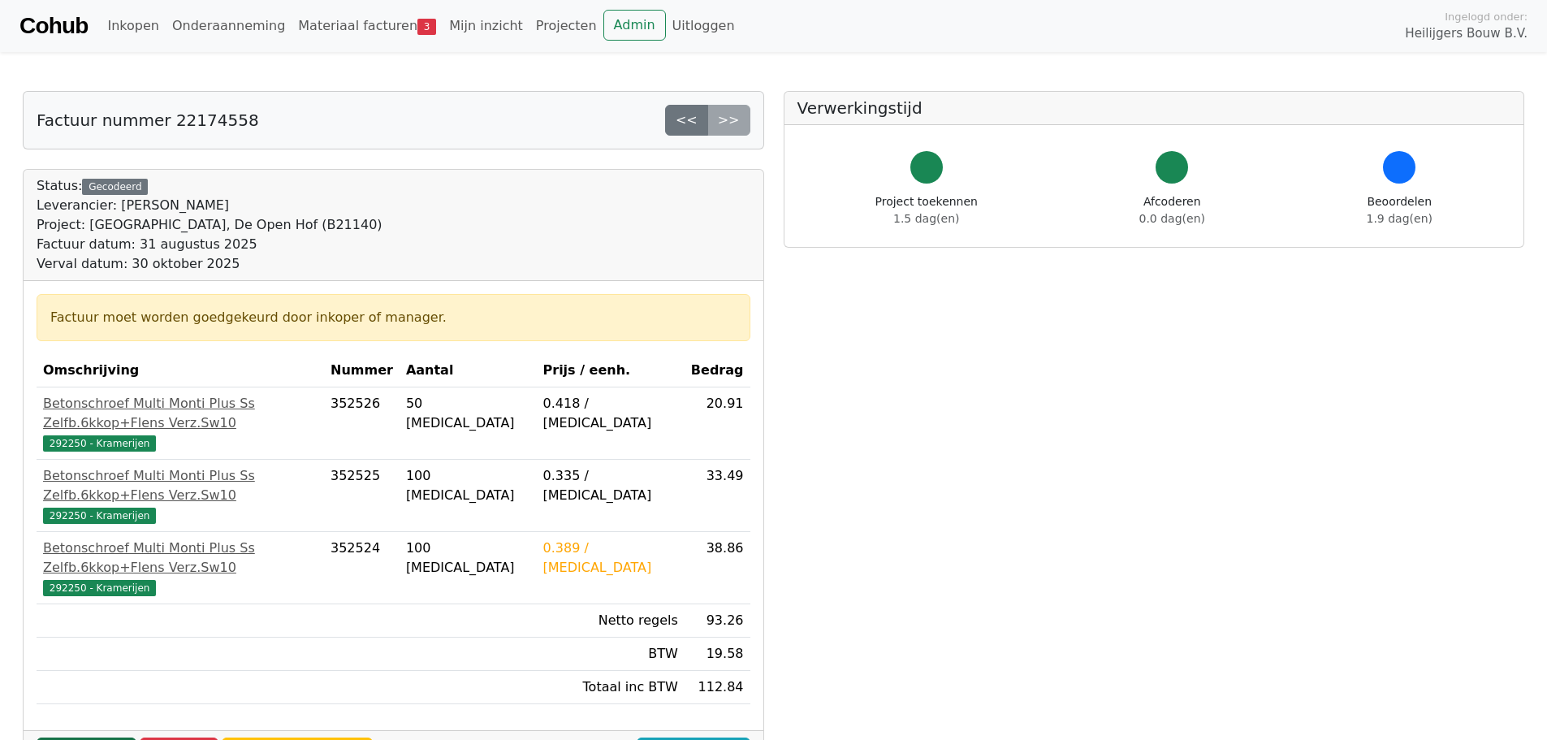
click at [79, 737] on link "Goedkeuren" at bounding box center [87, 752] width 100 height 31
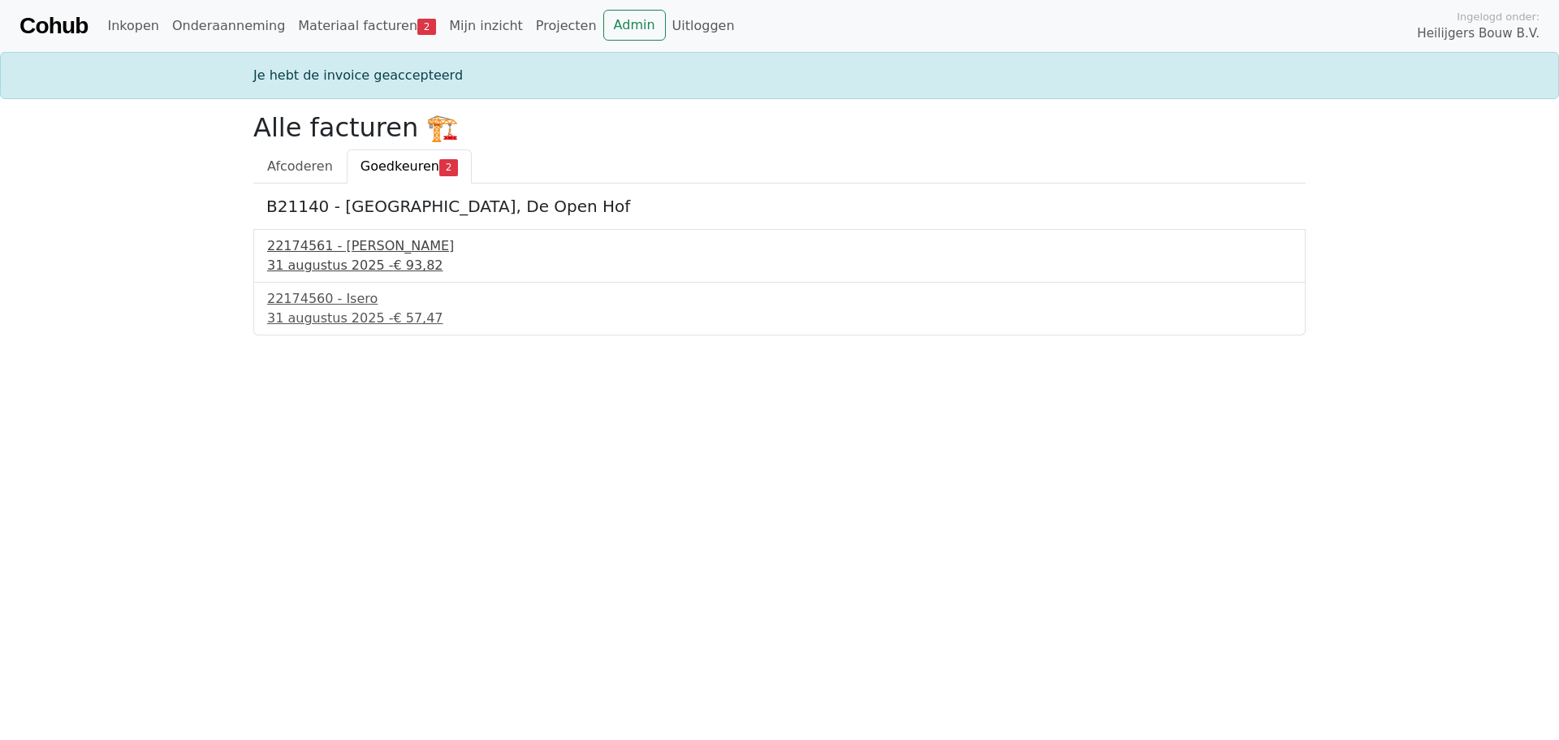
click at [333, 252] on div "22174561 - Isero" at bounding box center [779, 245] width 1025 height 19
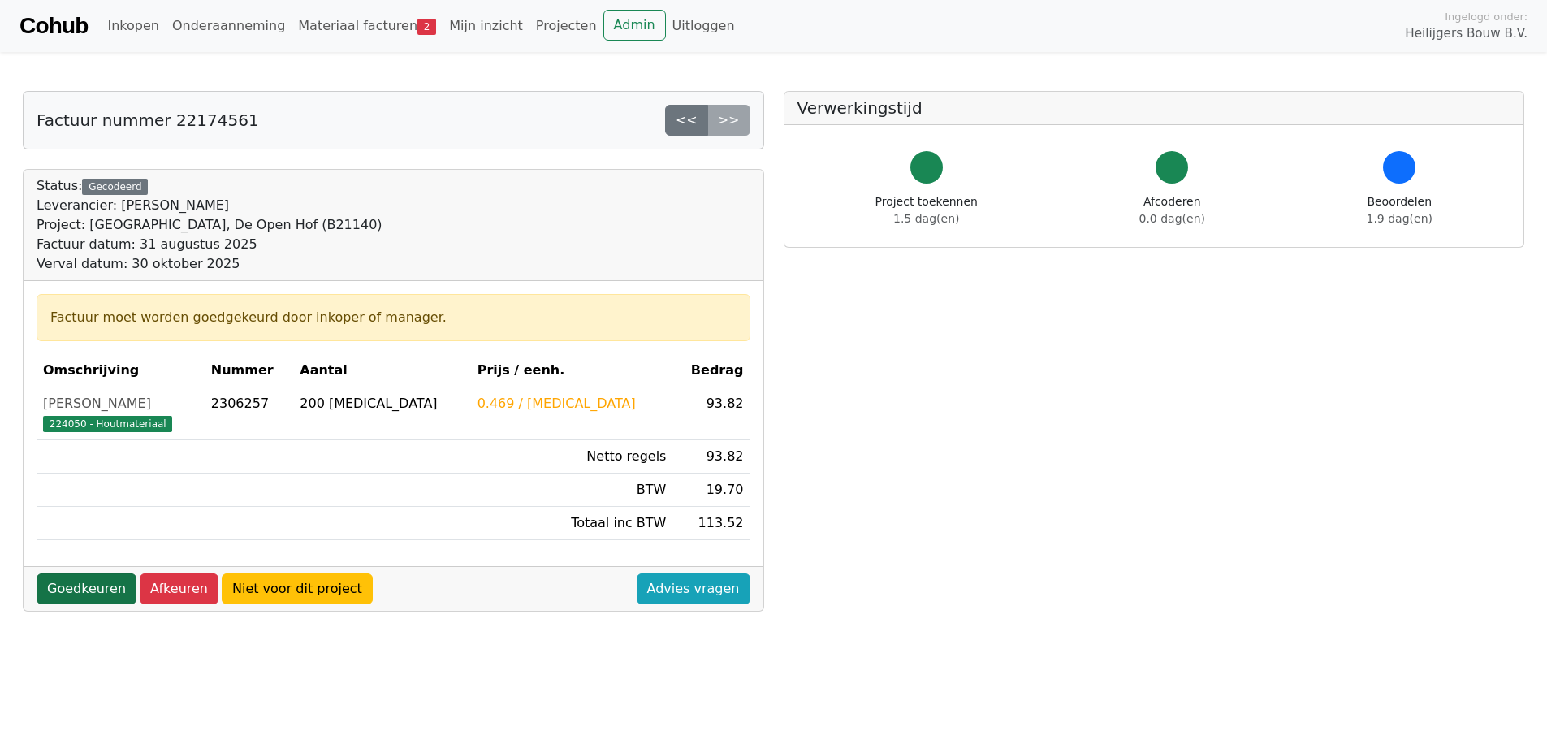
click at [77, 589] on link "Goedkeuren" at bounding box center [87, 588] width 100 height 31
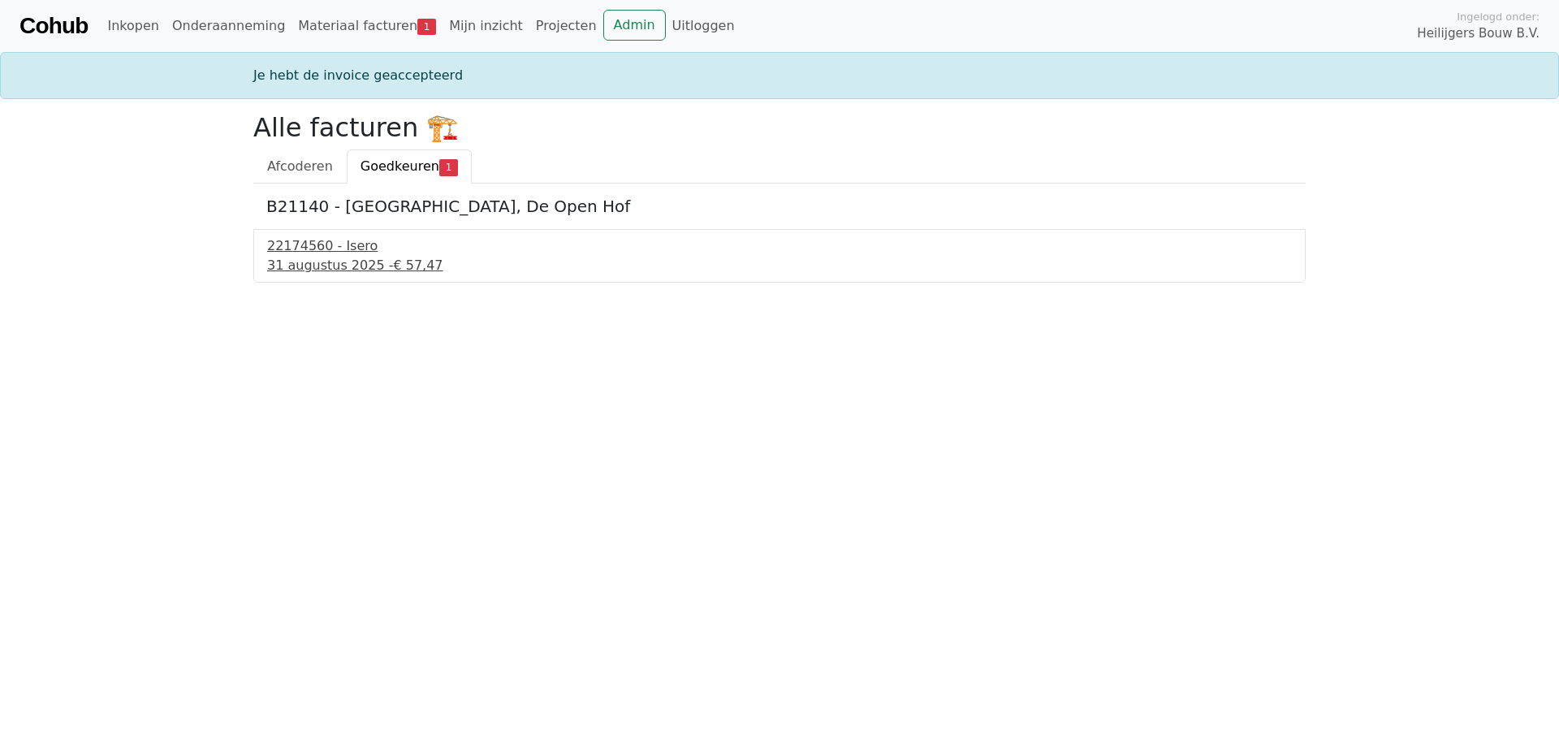
click at [313, 254] on div "22174560 - Isero" at bounding box center [779, 245] width 1025 height 19
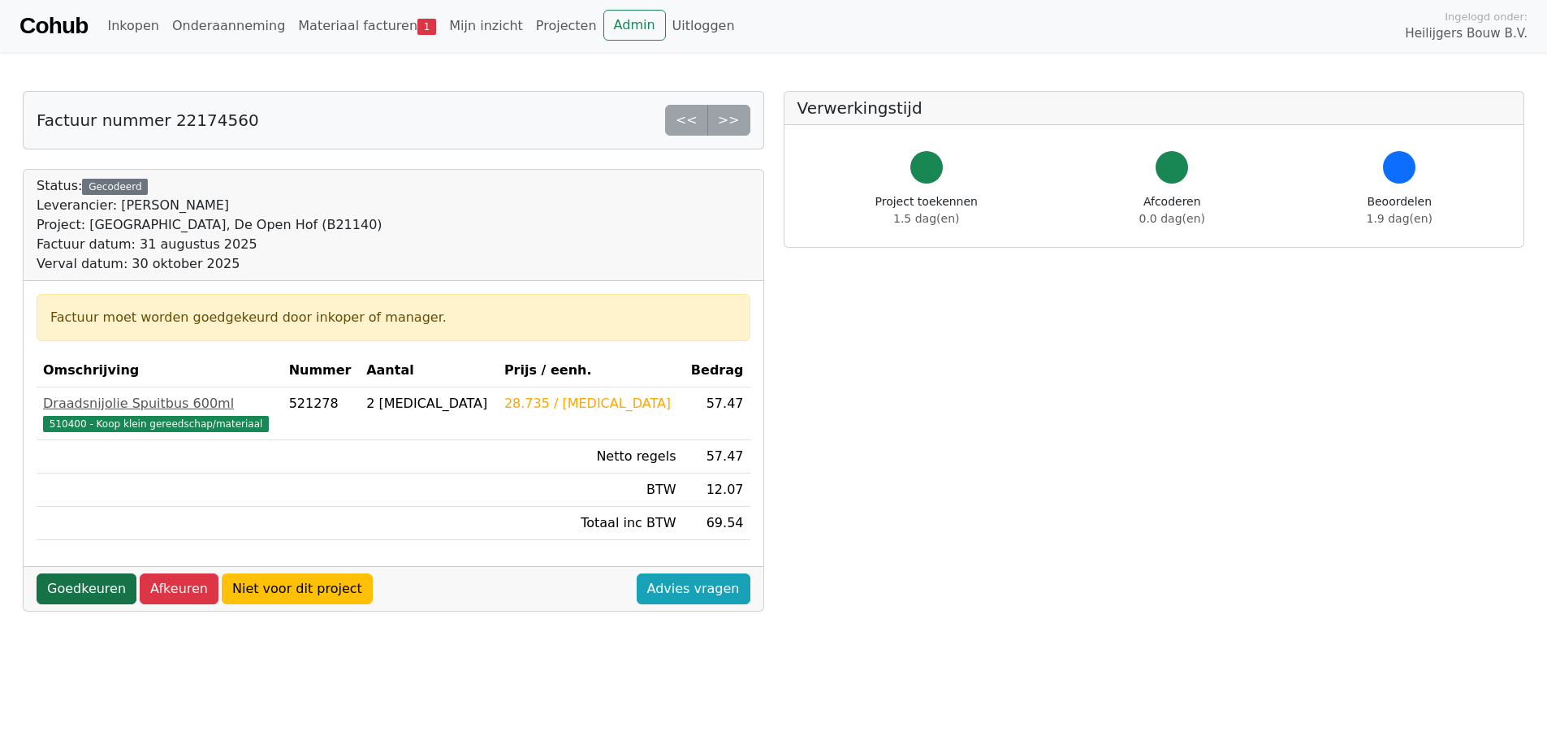
click at [77, 594] on link "Goedkeuren" at bounding box center [87, 588] width 100 height 31
